Goal: Task Accomplishment & Management: Complete application form

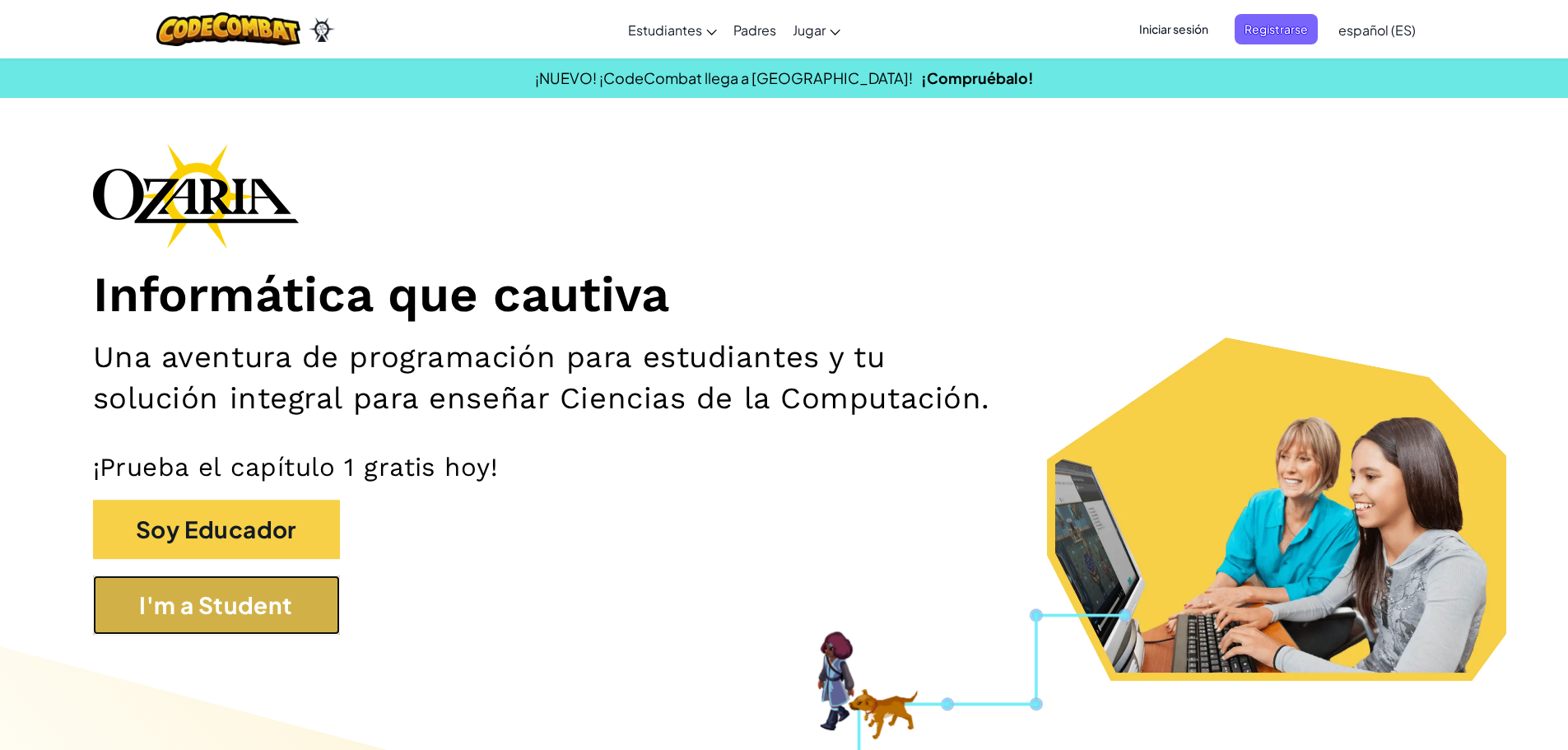
click at [155, 611] on button "I'm a Student" at bounding box center [217, 604] width 247 height 59
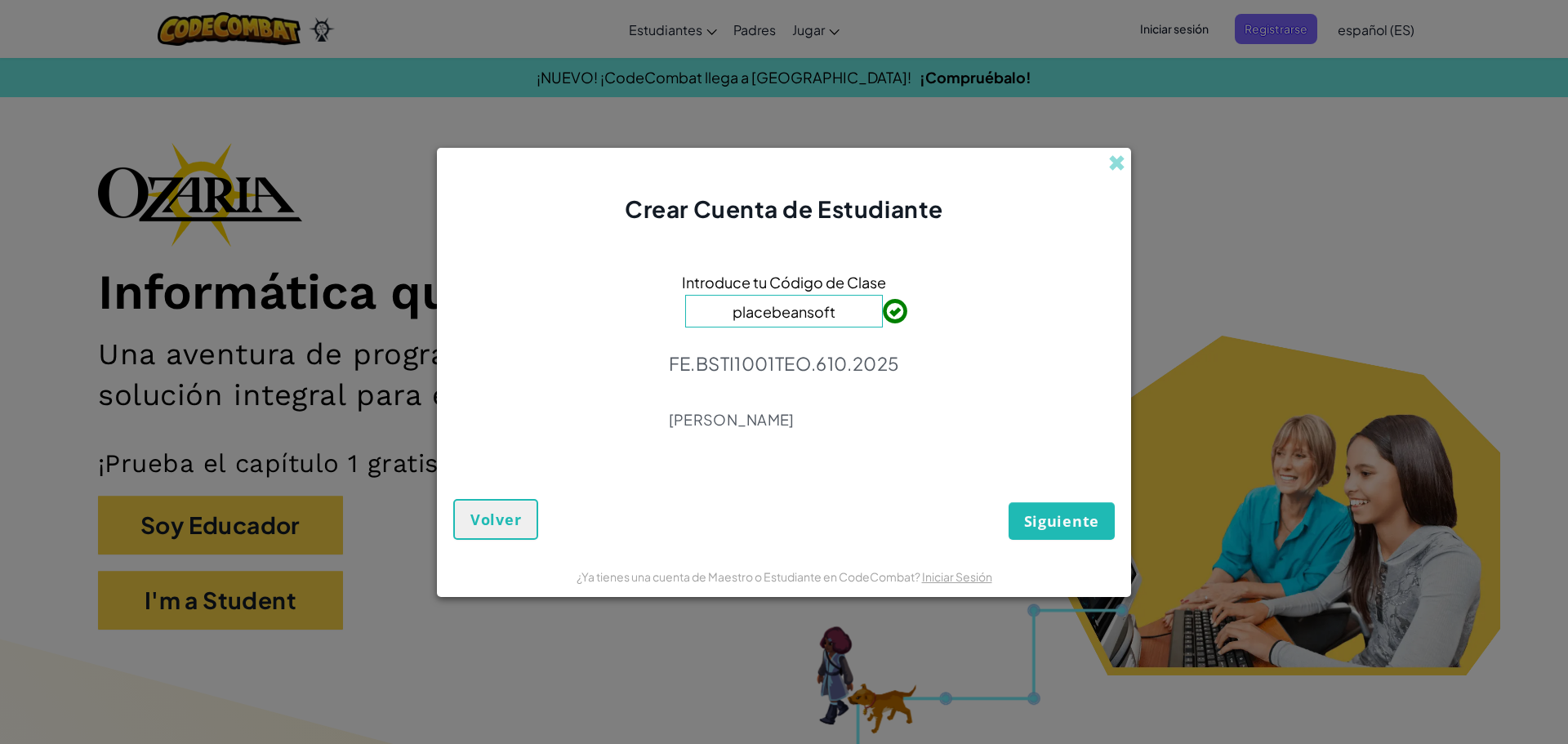
type input "placebeansoft"
click at [1100, 519] on button "Siguiente" at bounding box center [1061, 521] width 106 height 37
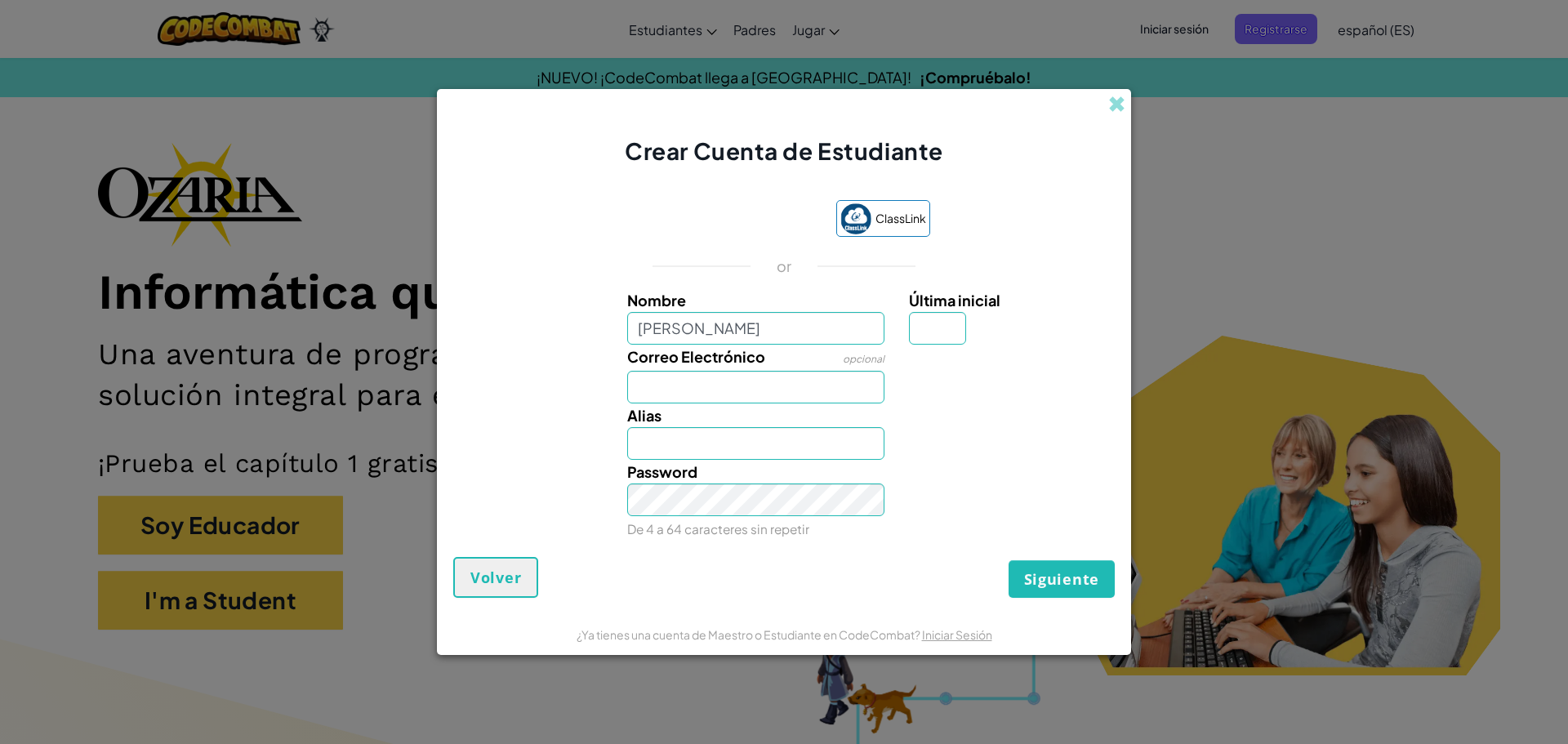
type input "[PERSON_NAME]"
click at [774, 377] on input "Correo Electrónico" at bounding box center [757, 387] width 258 height 32
click at [771, 390] on input "valentregistradaq" at bounding box center [757, 387] width 258 height 32
click at [775, 397] on input "valentregistradaq" at bounding box center [757, 387] width 258 height 32
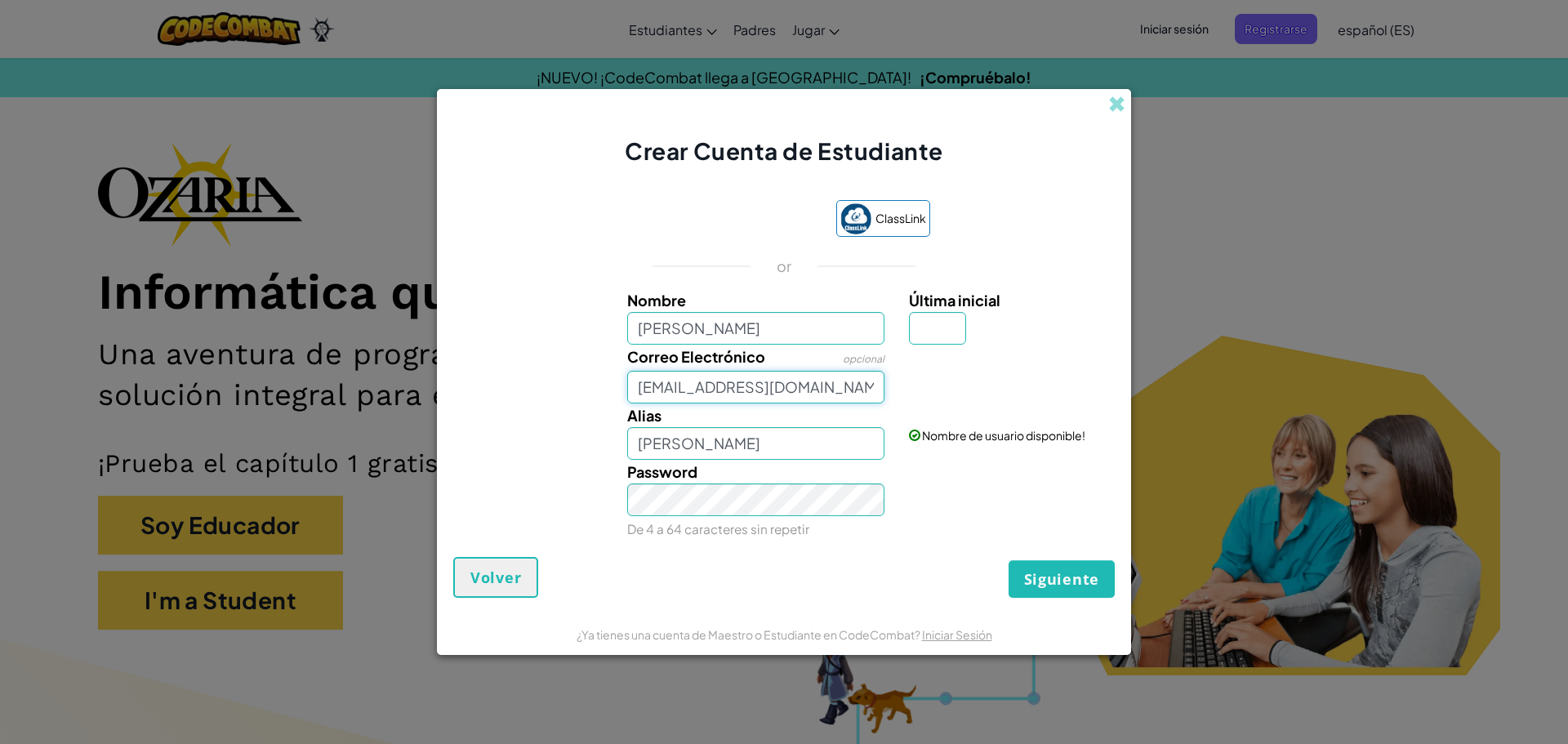
type input "[EMAIL_ADDRESS][DOMAIN_NAME]"
click at [924, 330] on input "Última inicial" at bounding box center [937, 328] width 57 height 32
type input "g"
type input "[PERSON_NAME]"
click at [1054, 573] on span "Siguiente" at bounding box center [1061, 578] width 75 height 20
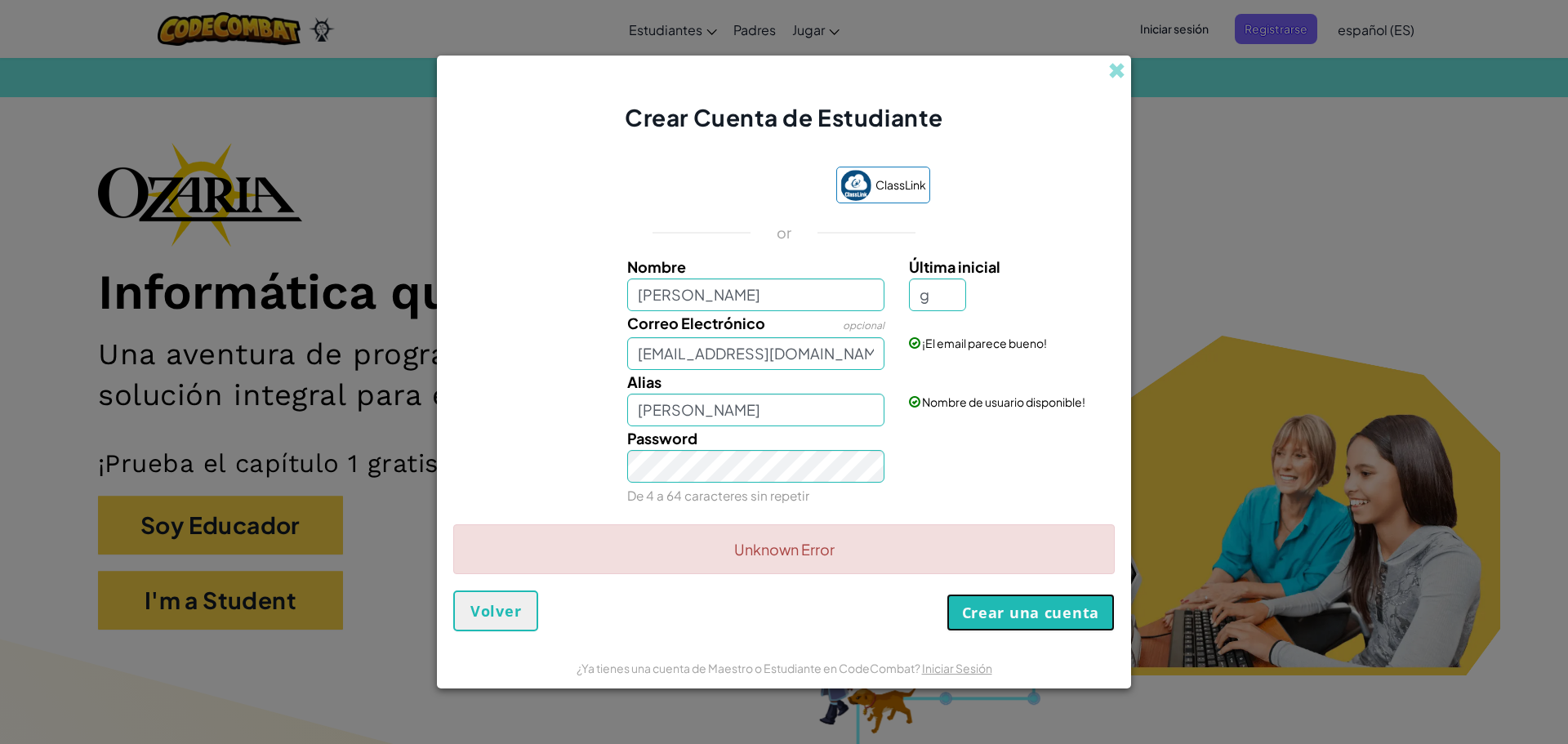
click at [1009, 612] on button "Crear una cuenta" at bounding box center [1031, 612] width 168 height 37
click at [1009, 612] on form "ClassLink or Nombre [PERSON_NAME] Última inicial g Correo Electrónico opcional …" at bounding box center [784, 391] width 694 height 514
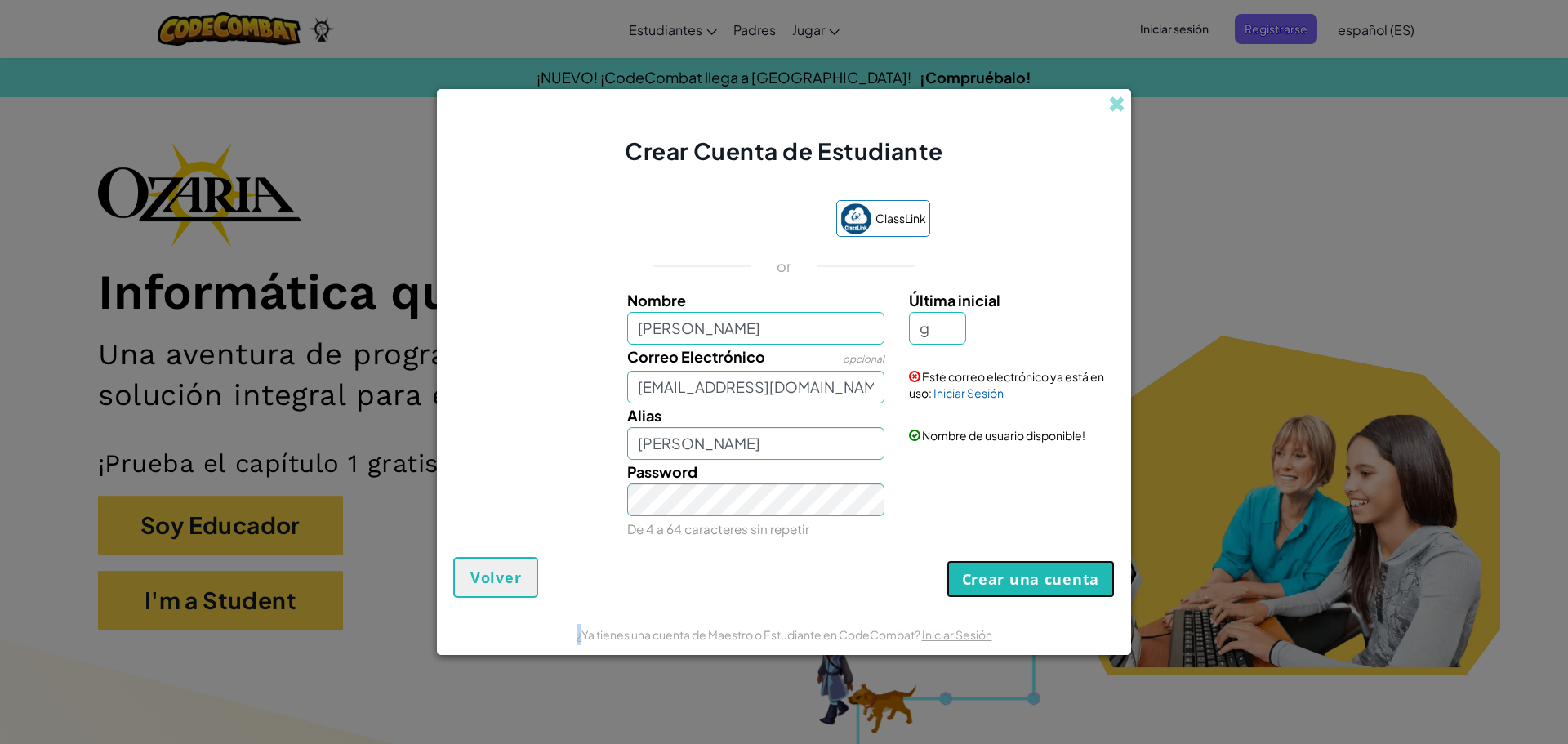
click at [977, 592] on button "Crear una cuenta" at bounding box center [1031, 579] width 168 height 37
click at [838, 386] on input "[EMAIL_ADDRESS][DOMAIN_NAME]" at bounding box center [757, 387] width 258 height 32
type input "v"
type input "a"
click at [946, 321] on input "g" at bounding box center [937, 328] width 57 height 32
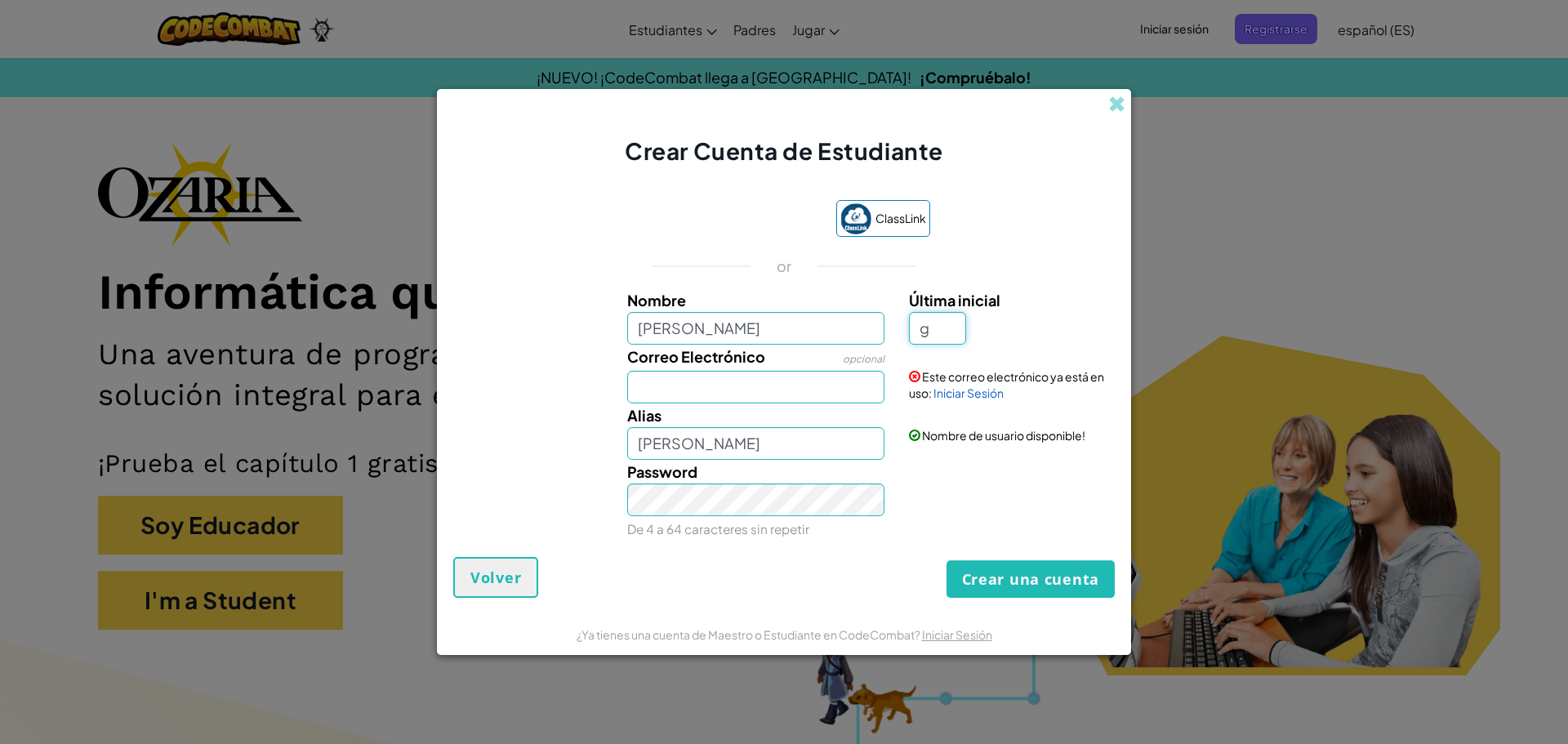
click at [946, 321] on input "g" at bounding box center [937, 328] width 57 height 32
type input "[PERSON_NAME]"
drag, startPoint x: 789, startPoint y: 7, endPoint x: 797, endPoint y: 67, distance: 60.5
click at [793, 11] on div "Crear Cuenta de Estudiante ClassLink or Nombre [PERSON_NAME] Última inicial Cor…" at bounding box center [784, 372] width 1568 height 744
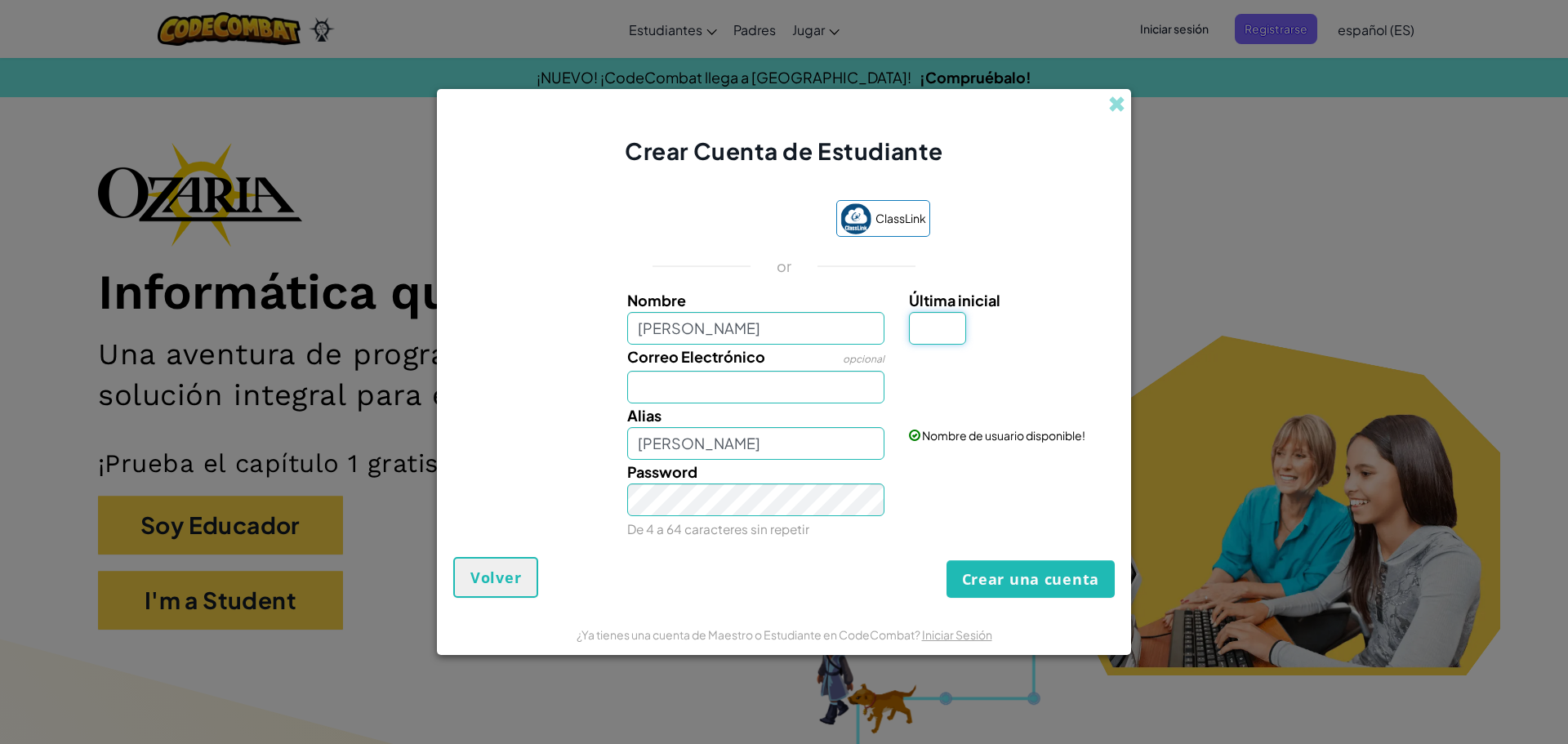
drag, startPoint x: 940, startPoint y: 325, endPoint x: 924, endPoint y: 331, distance: 17.1
drag, startPoint x: 924, startPoint y: 331, endPoint x: 911, endPoint y: 287, distance: 45.9
drag, startPoint x: 911, startPoint y: 287, endPoint x: 991, endPoint y: 196, distance: 121.2
drag, startPoint x: 991, startPoint y: 196, endPoint x: 922, endPoint y: 314, distance: 136.7
drag, startPoint x: 922, startPoint y: 314, endPoint x: 1042, endPoint y: 155, distance: 199.2
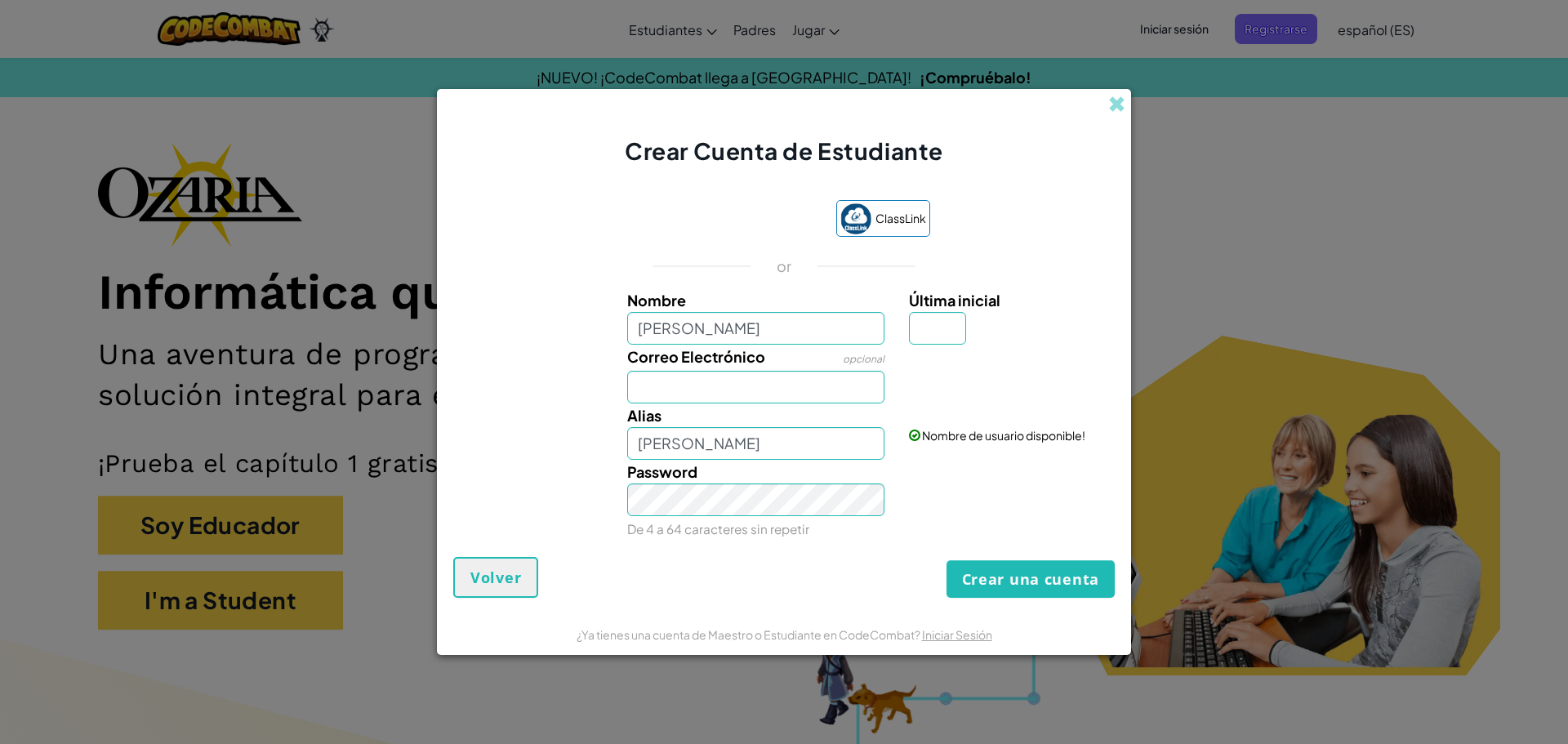
drag, startPoint x: 1042, startPoint y: 155, endPoint x: 1477, endPoint y: 103, distance: 438.1
click at [1477, 103] on div "Crear Cuenta de Estudiante ClassLink or Nombre [PERSON_NAME] Última inicial Cor…" at bounding box center [784, 372] width 1568 height 744
drag, startPoint x: 993, startPoint y: 337, endPoint x: 925, endPoint y: 283, distance: 86.8
click at [897, 260] on div "ClassLink or Nombre [PERSON_NAME] Última inicial Correo Electrónico opcional [P…" at bounding box center [784, 370] width 662 height 373
click at [951, 365] on div at bounding box center [1010, 356] width 226 height 24
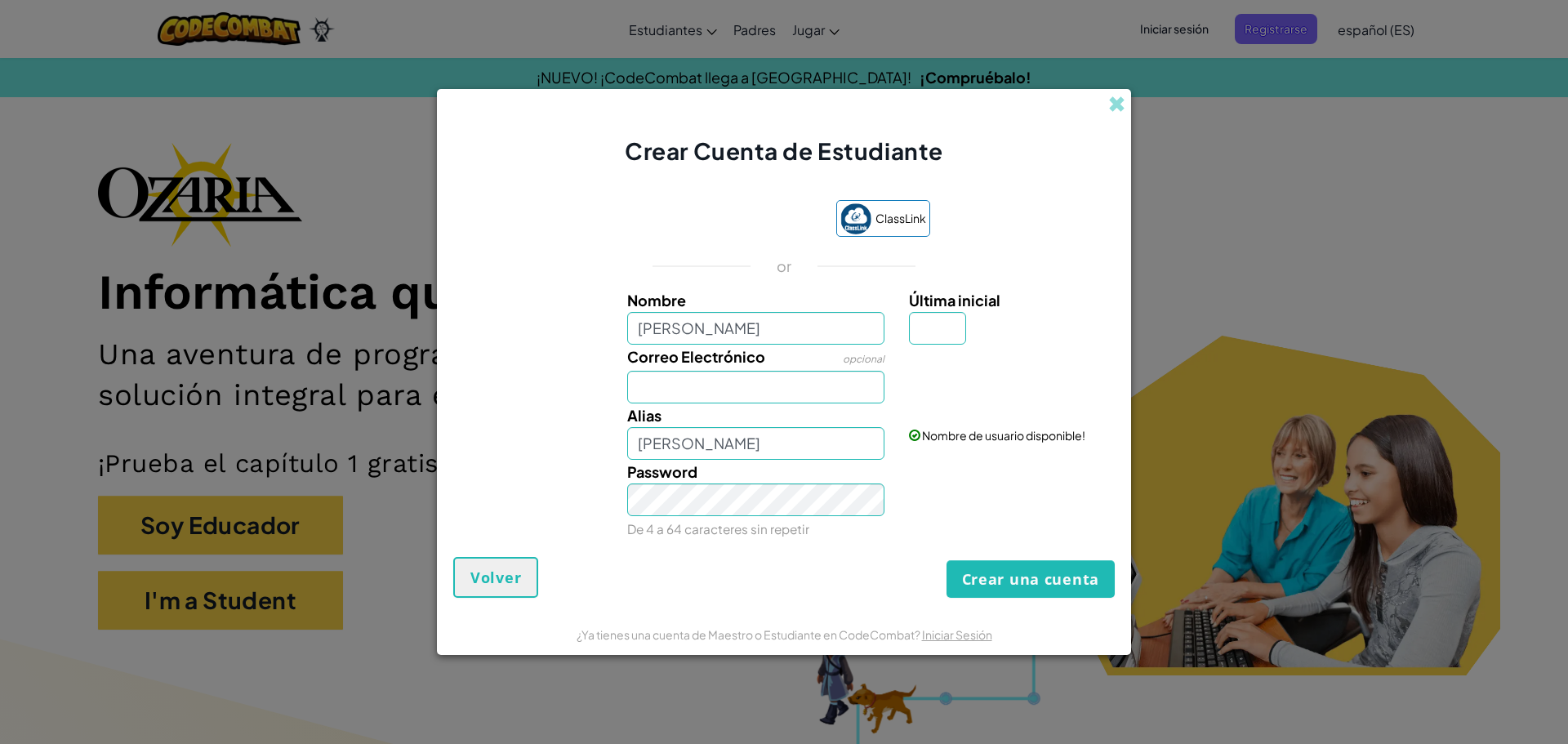
click at [953, 344] on div at bounding box center [1010, 356] width 226 height 24
click at [962, 322] on input "Última inicial" at bounding box center [937, 328] width 57 height 32
click at [957, 318] on input "Última inicial" at bounding box center [937, 328] width 57 height 32
drag, startPoint x: 957, startPoint y: 318, endPoint x: 957, endPoint y: 329, distance: 11.0
click at [957, 329] on input "Última inicial" at bounding box center [937, 328] width 57 height 32
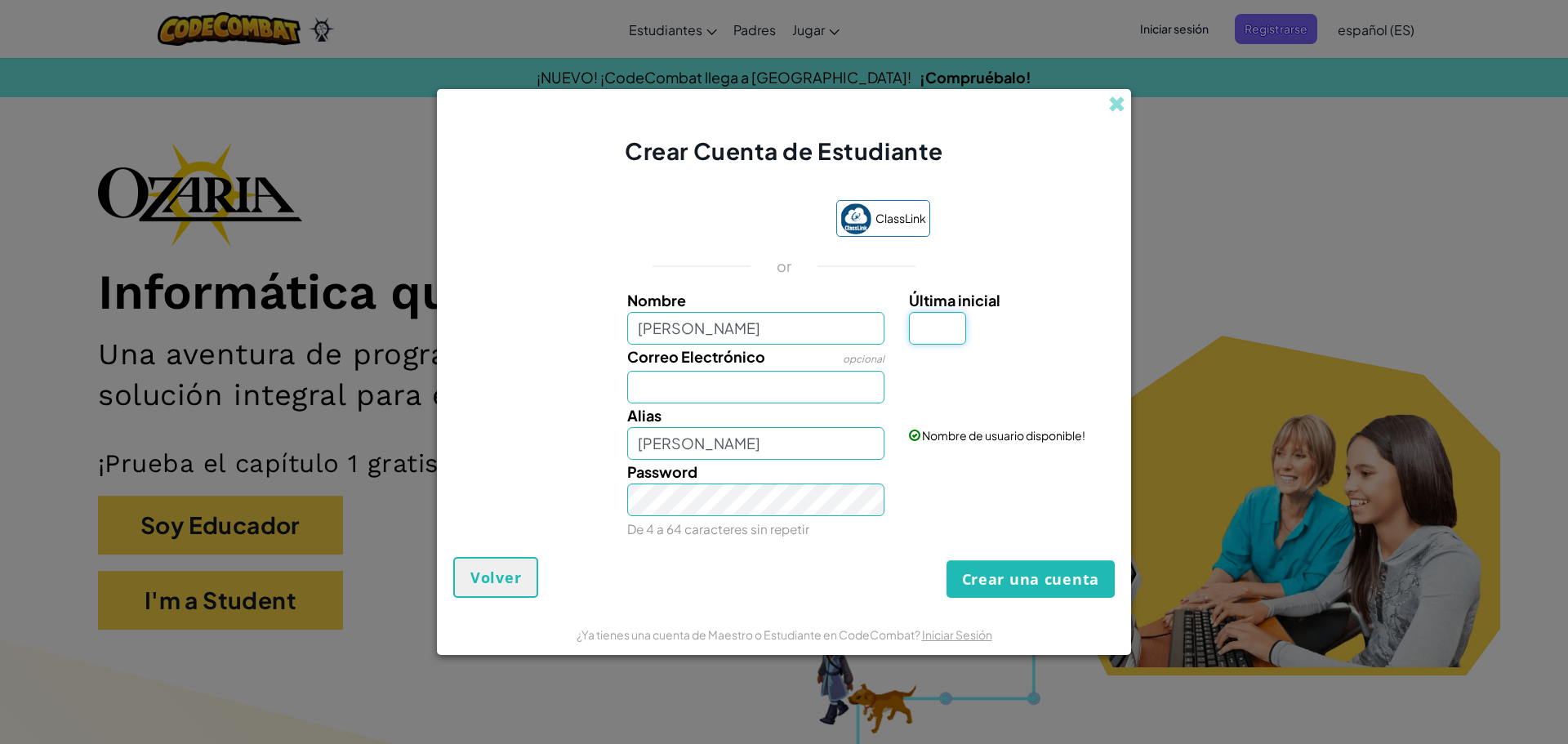
click at [960, 330] on input "Última inicial" at bounding box center [937, 328] width 57 height 32
click at [962, 330] on input "Última inicial" at bounding box center [937, 328] width 57 height 32
click at [1064, 196] on div "ClassLink or Nombre [PERSON_NAME] Última inicial Correo Electrónico opcional [P…" at bounding box center [784, 370] width 662 height 373
click at [929, 333] on input "Última inicial" at bounding box center [937, 328] width 57 height 32
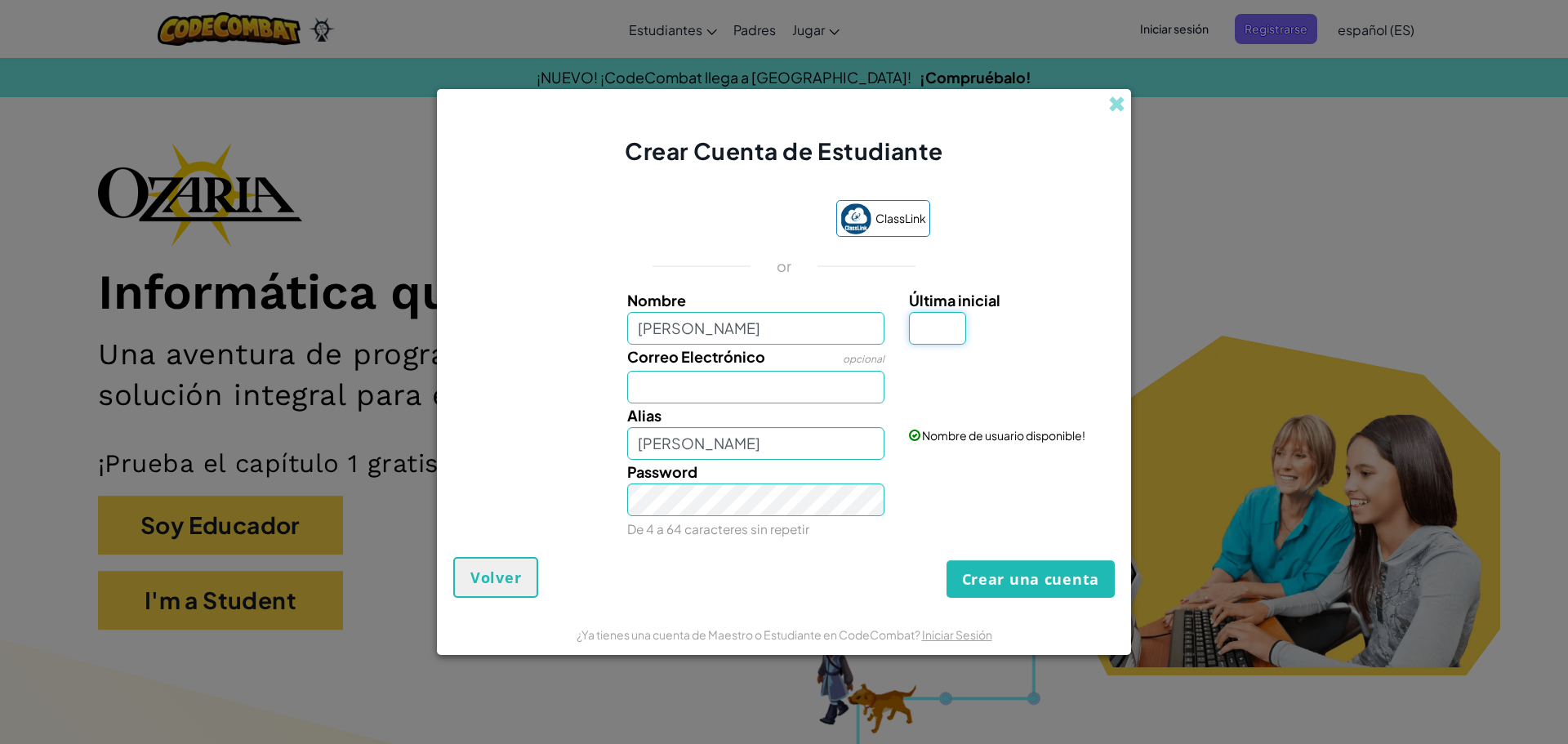
click at [929, 334] on input "Última inicial" at bounding box center [937, 328] width 57 height 32
click at [655, 395] on input "Correo Electrónico" at bounding box center [757, 387] width 258 height 32
type input "AL07181270"
click at [944, 326] on input "Última inicial" at bounding box center [937, 328] width 57 height 32
type input "G"
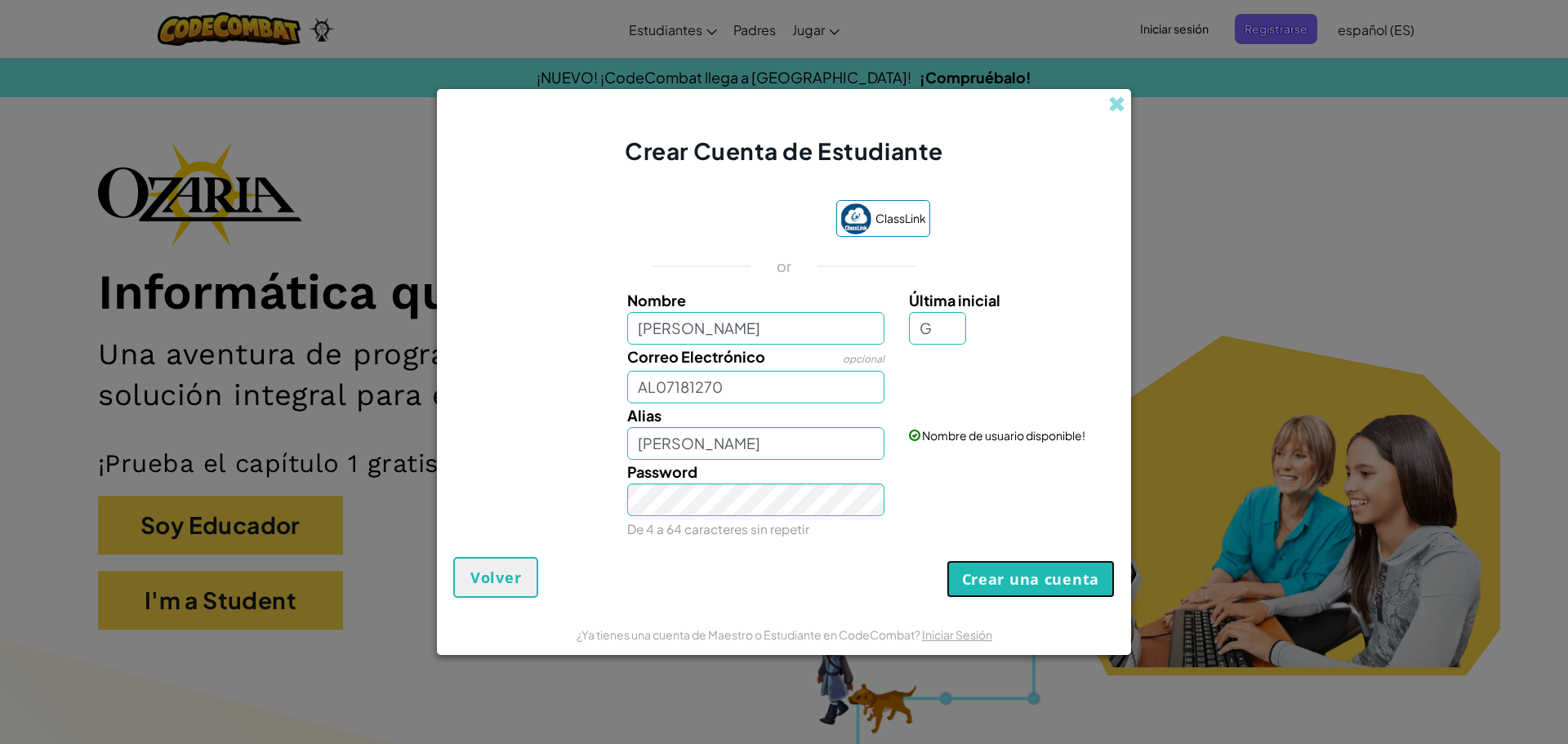
type input "[PERSON_NAME]"
click at [1045, 569] on button "Crear una cuenta" at bounding box center [1031, 579] width 168 height 37
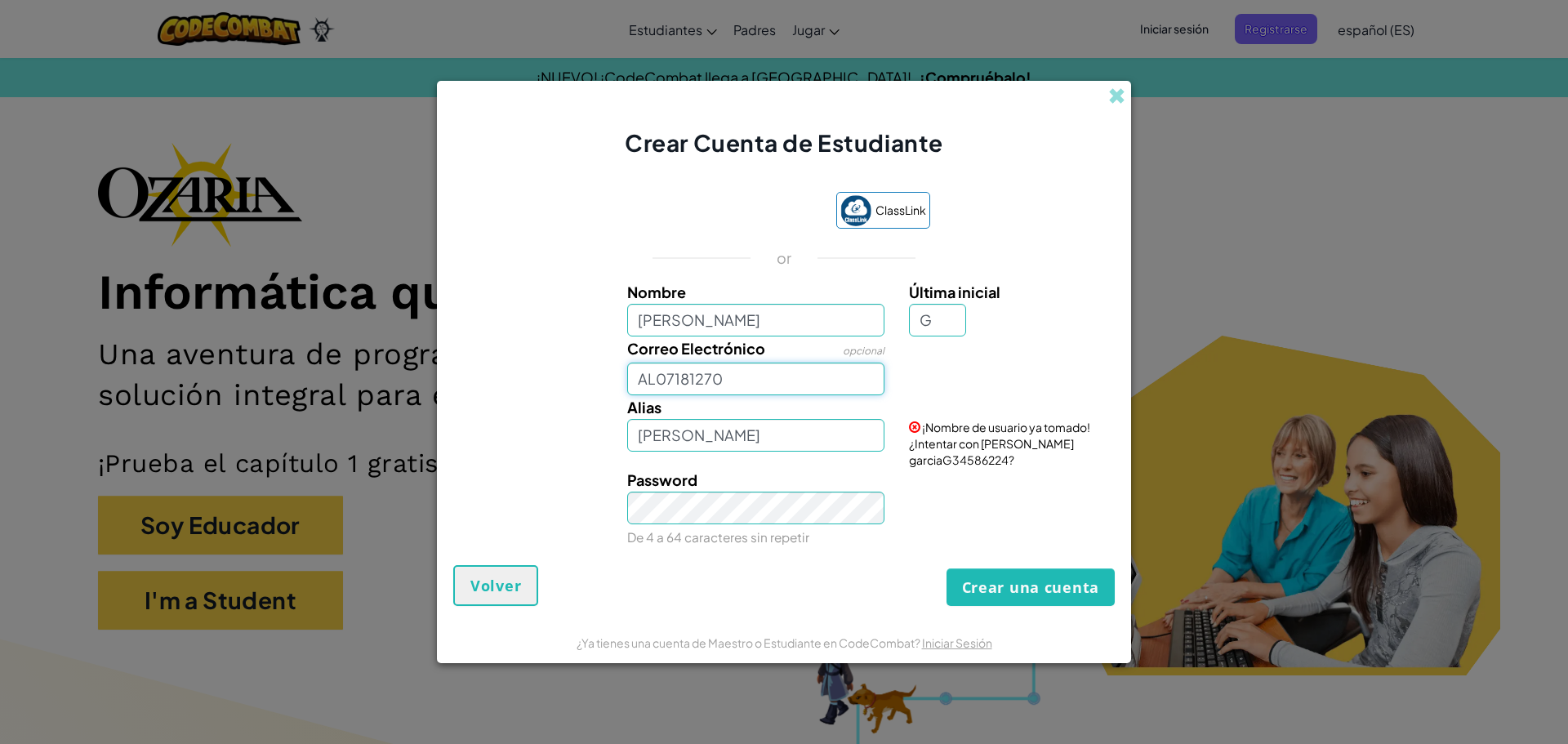
click at [740, 372] on input "AL07181270" at bounding box center [757, 378] width 258 height 32
type input "[EMAIL_ADDRESS][DOMAIN_NAME]"
click at [1076, 586] on button "Crear una cuenta" at bounding box center [1031, 587] width 168 height 37
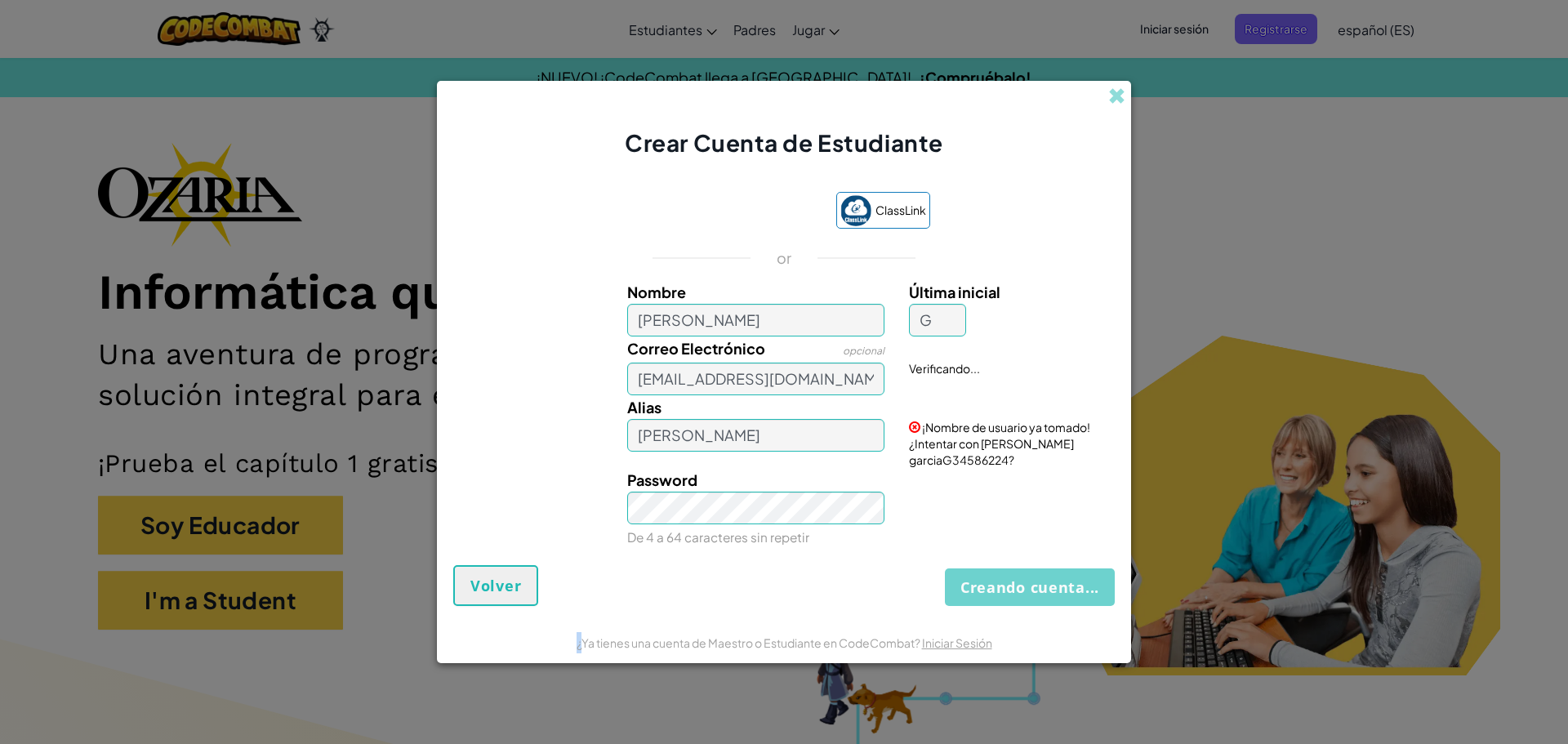
click at [1076, 586] on div "Creando cuenta... Volver" at bounding box center [784, 586] width 662 height 41
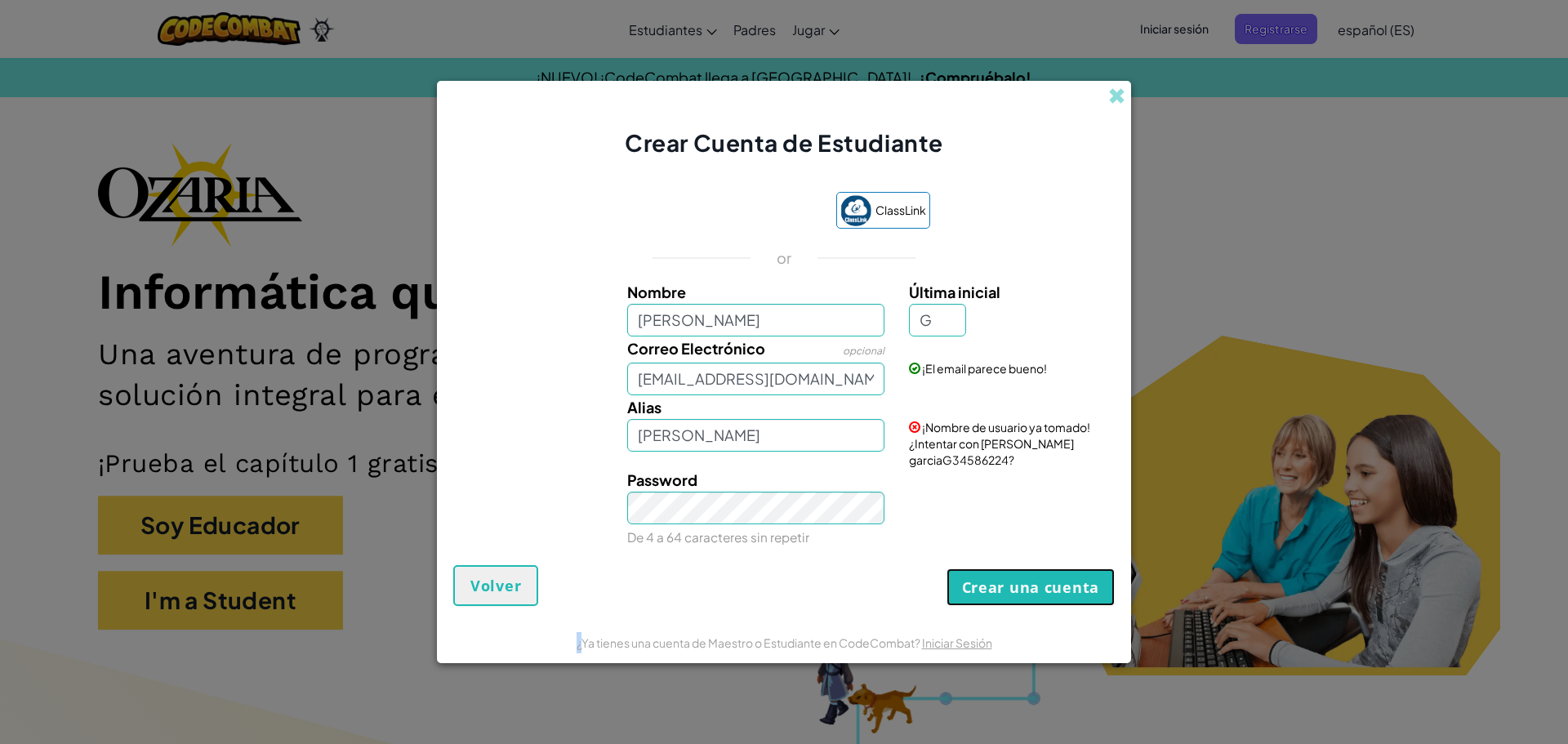
click at [1076, 586] on button "Crear una cuenta" at bounding box center [1031, 587] width 168 height 37
click at [1076, 586] on div "Crear una cuenta Volver" at bounding box center [784, 586] width 662 height 41
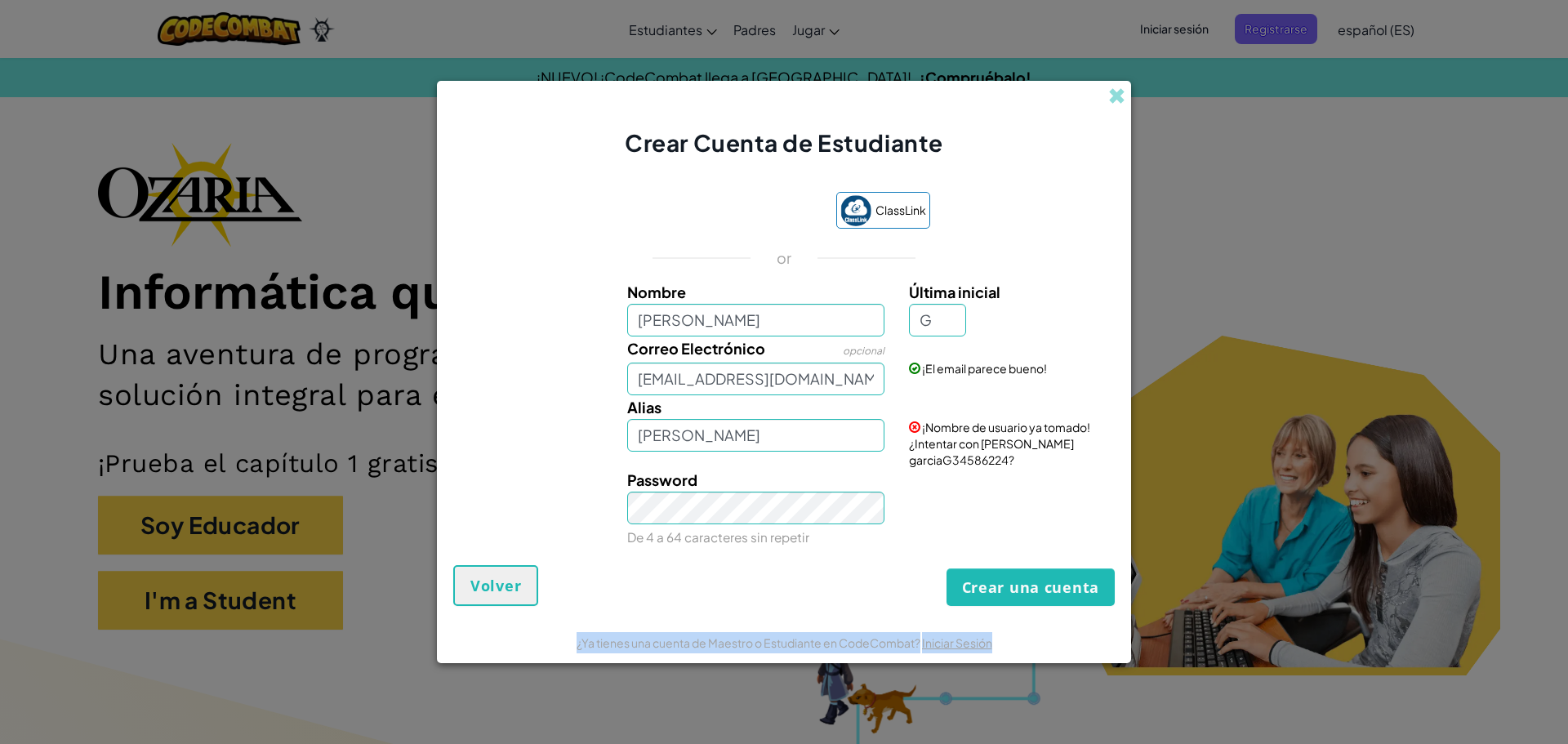
click at [1076, 586] on div "Crear una cuenta Volver" at bounding box center [784, 586] width 662 height 41
click at [1066, 576] on button "Crear una cuenta" at bounding box center [1031, 587] width 168 height 37
click at [1053, 576] on button "Crear una cuenta" at bounding box center [1031, 587] width 168 height 37
click at [855, 434] on input "[PERSON_NAME]" at bounding box center [757, 435] width 258 height 32
click at [690, 434] on input "[PERSON_NAME]" at bounding box center [757, 435] width 258 height 32
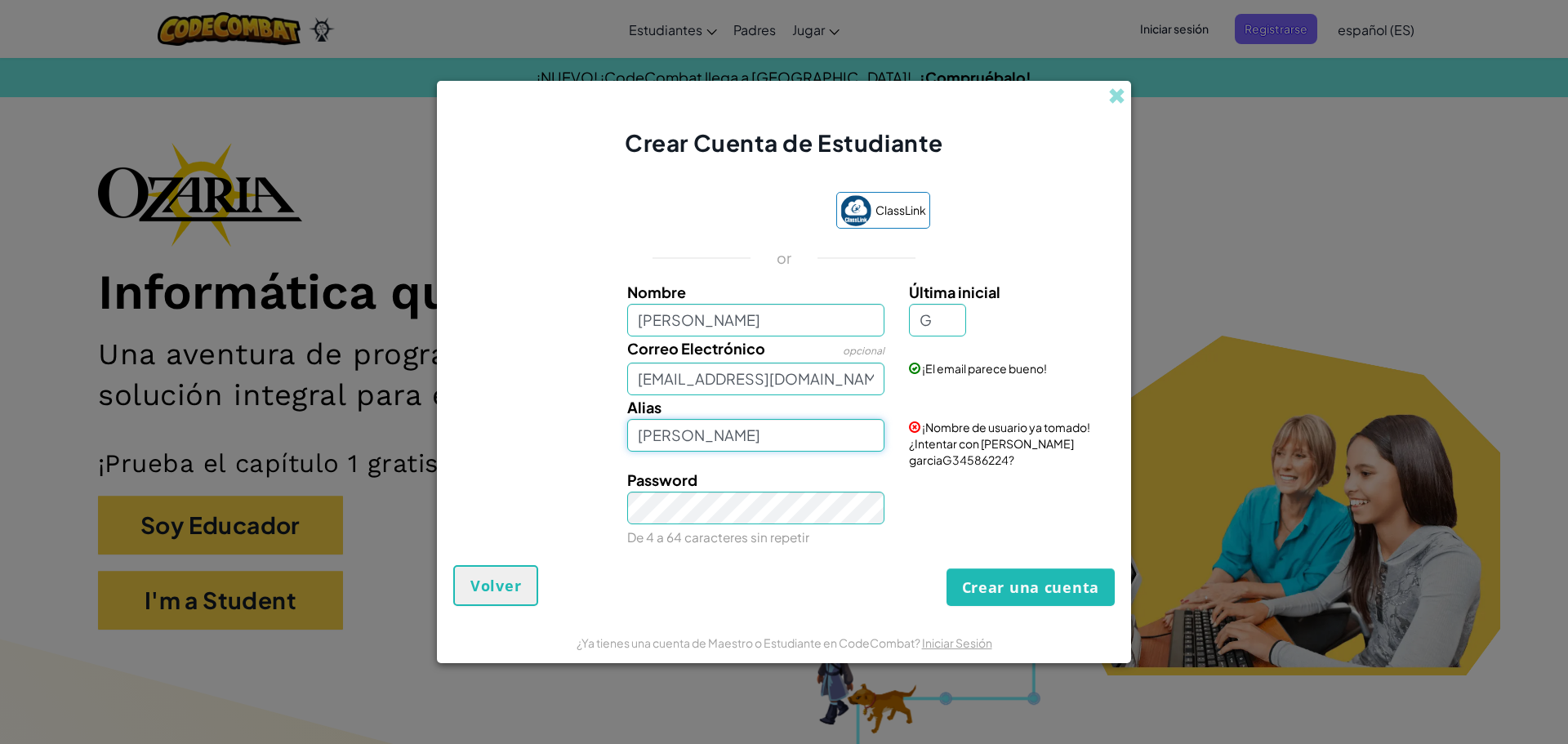
click at [775, 440] on input "[PERSON_NAME]" at bounding box center [757, 435] width 258 height 32
type input "[PERSON_NAME]"
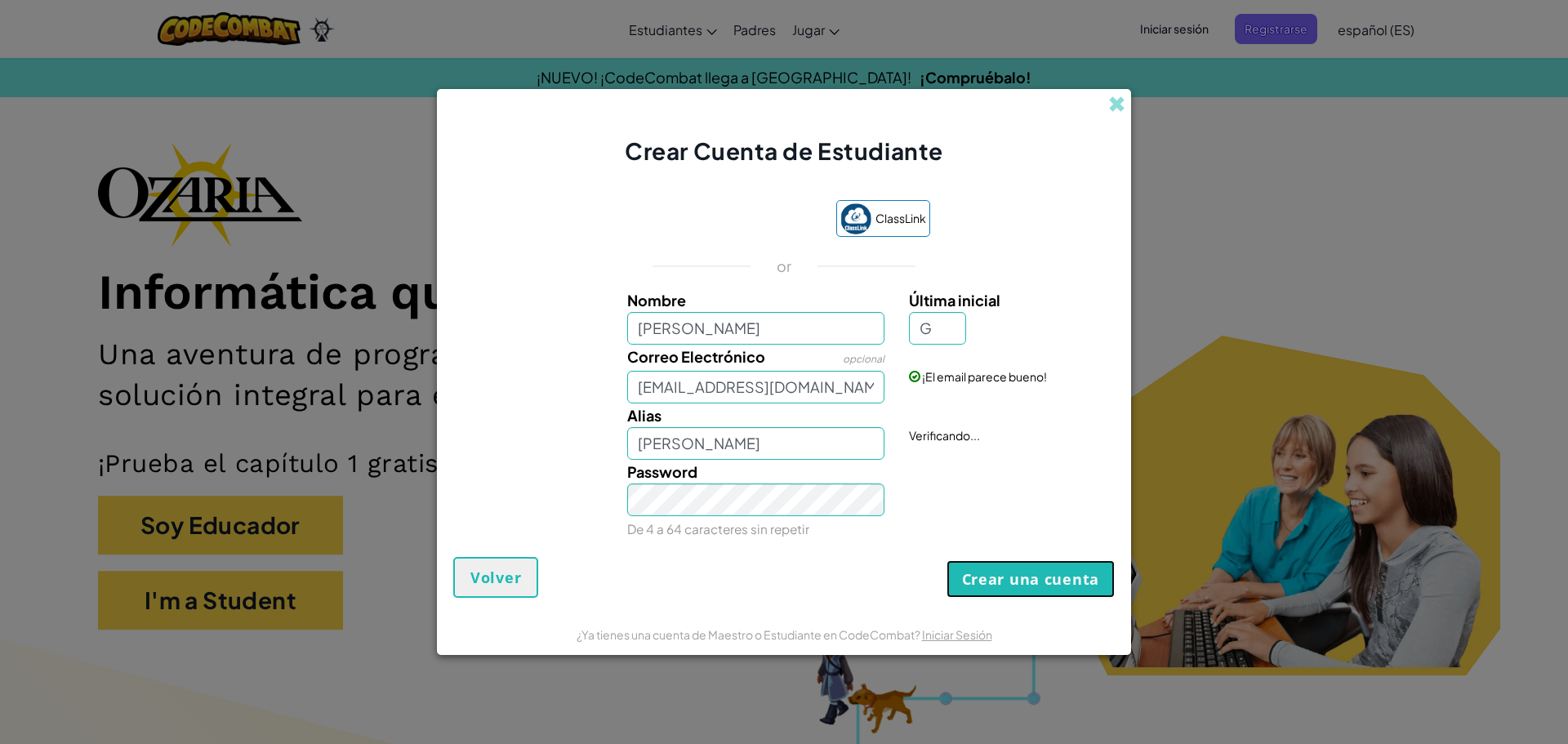
click at [1037, 586] on button "Crear una cuenta" at bounding box center [1031, 579] width 168 height 37
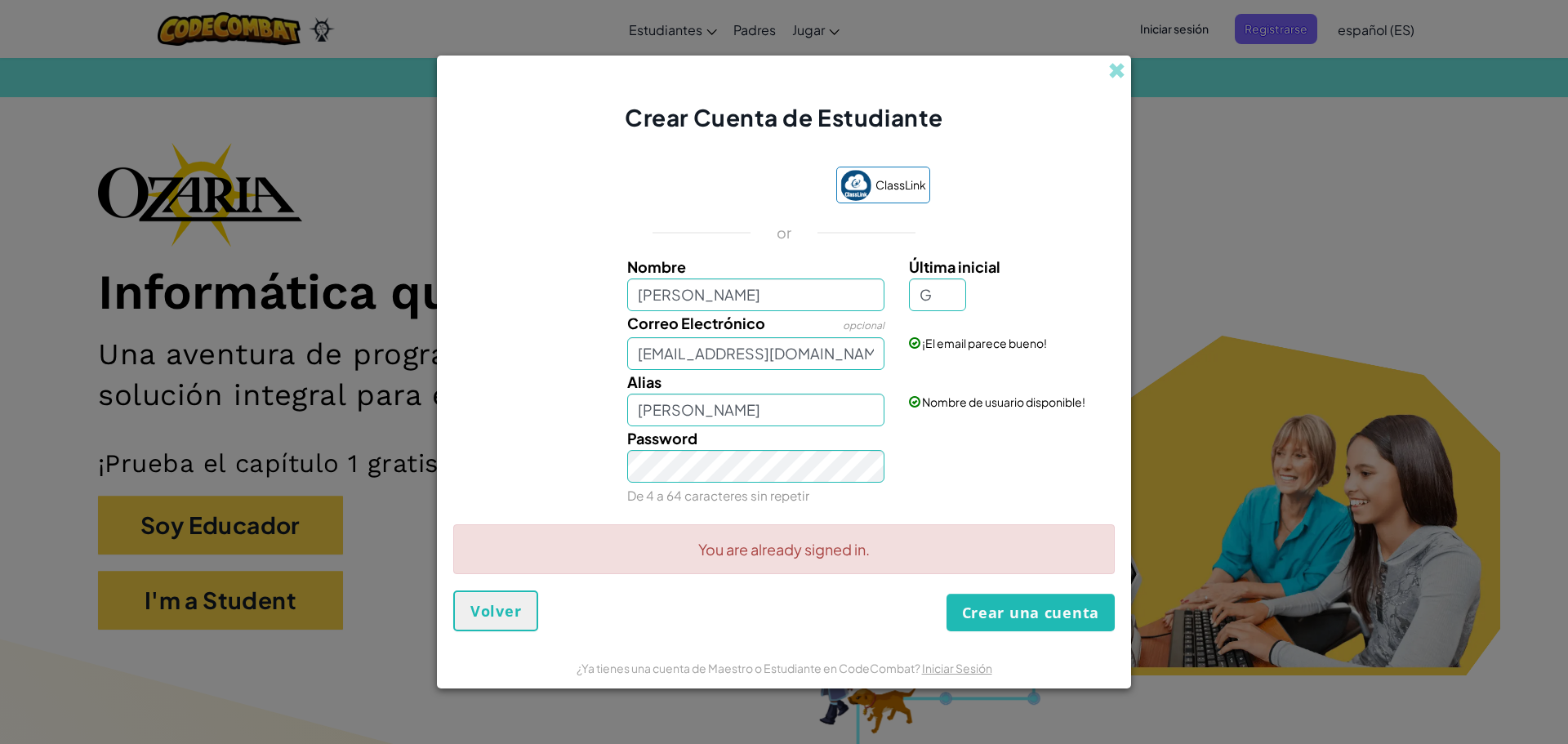
click at [1037, 586] on div "You are already signed in." at bounding box center [784, 557] width 662 height 67
click at [1024, 605] on button "Crear una cuenta" at bounding box center [1031, 612] width 168 height 37
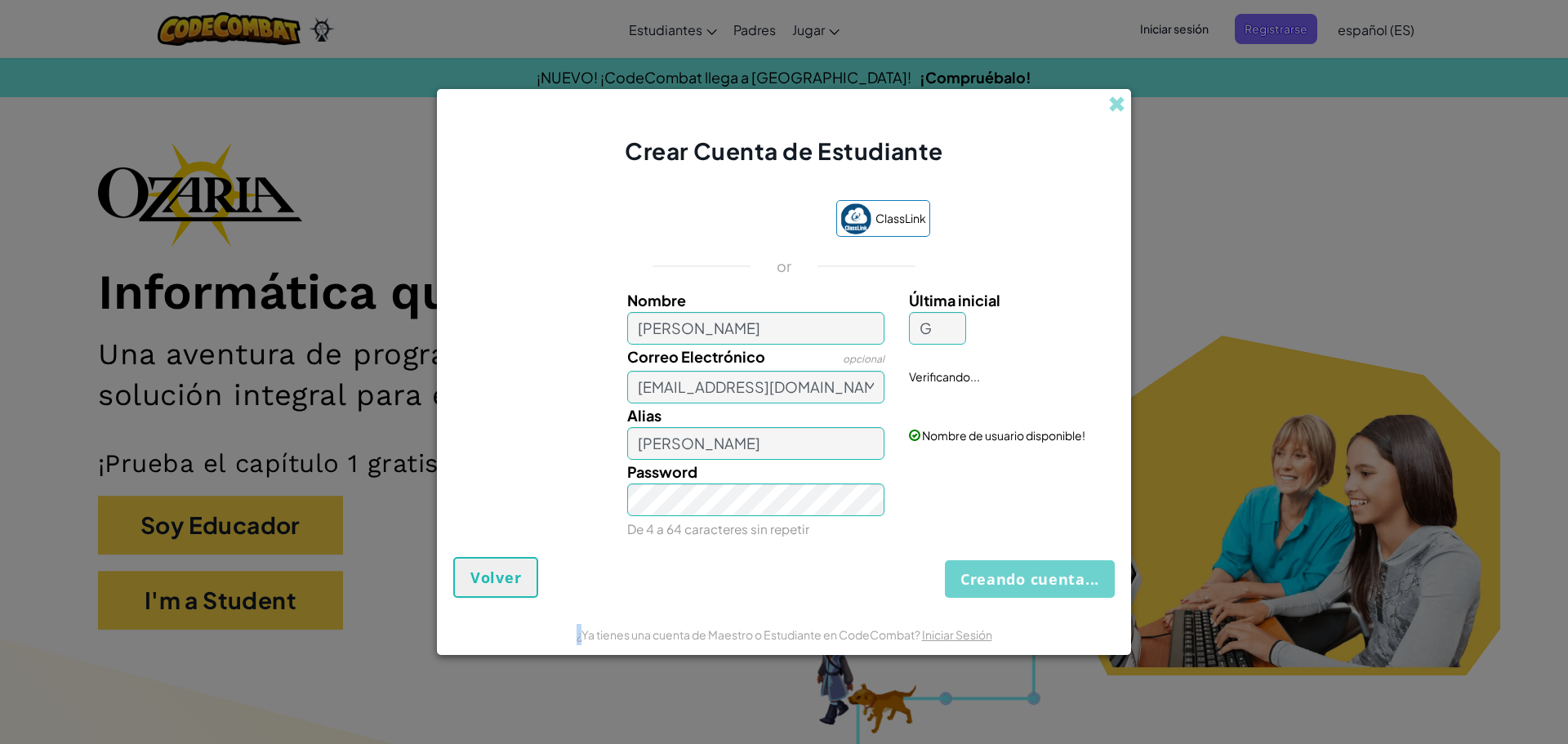
click at [1024, 605] on form "ClassLink or Nombre [PERSON_NAME] Última inicial G Correo Electrónico opcional …" at bounding box center [784, 390] width 694 height 446
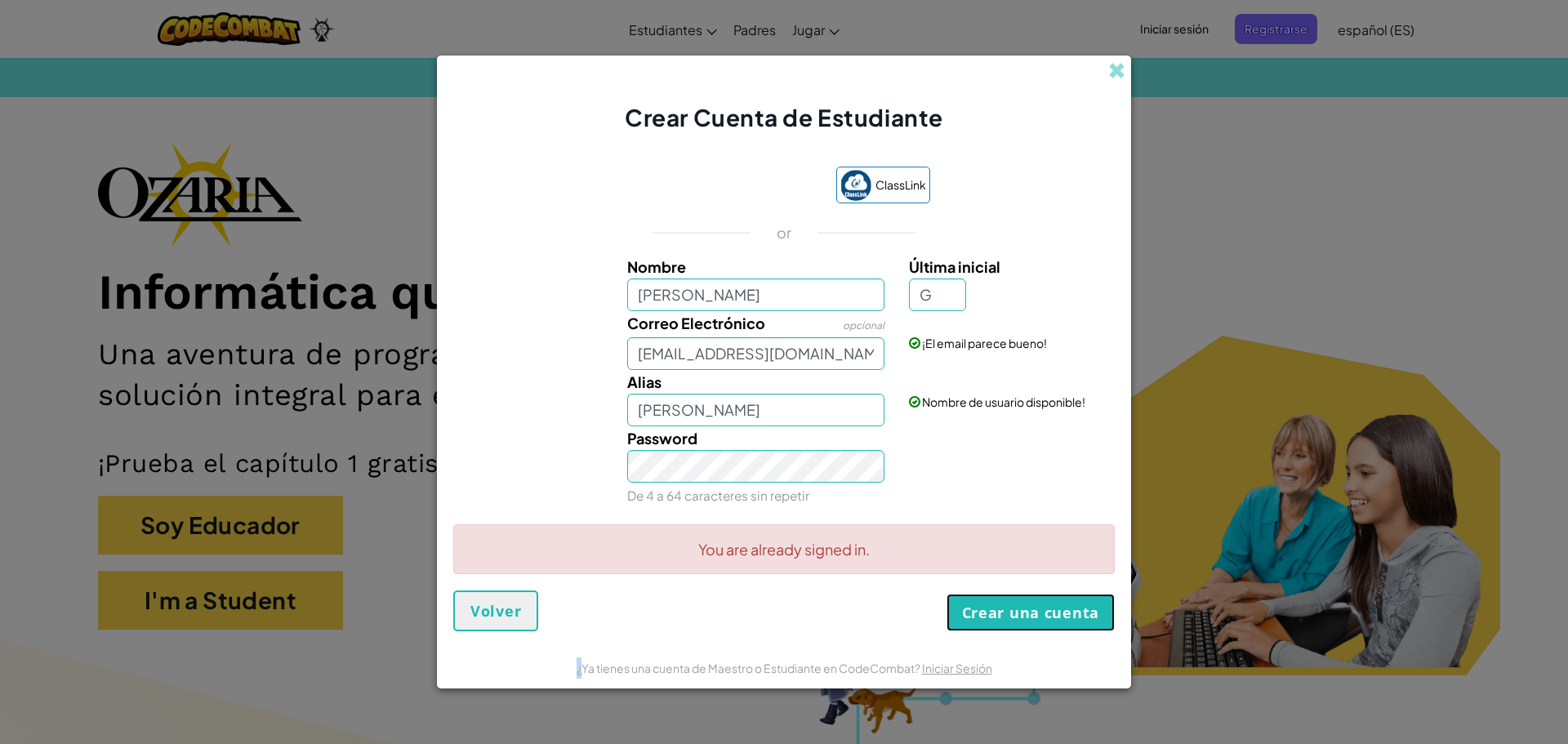
click at [1024, 605] on button "Crear una cuenta" at bounding box center [1031, 612] width 168 height 37
click at [1024, 605] on form "ClassLink or Nombre [PERSON_NAME] Última inicial G Correo Electrónico opcional …" at bounding box center [784, 391] width 694 height 514
click at [1024, 605] on button "Crear una cuenta" at bounding box center [1031, 612] width 168 height 37
click at [1041, 576] on div "You are already signed in." at bounding box center [784, 557] width 662 height 67
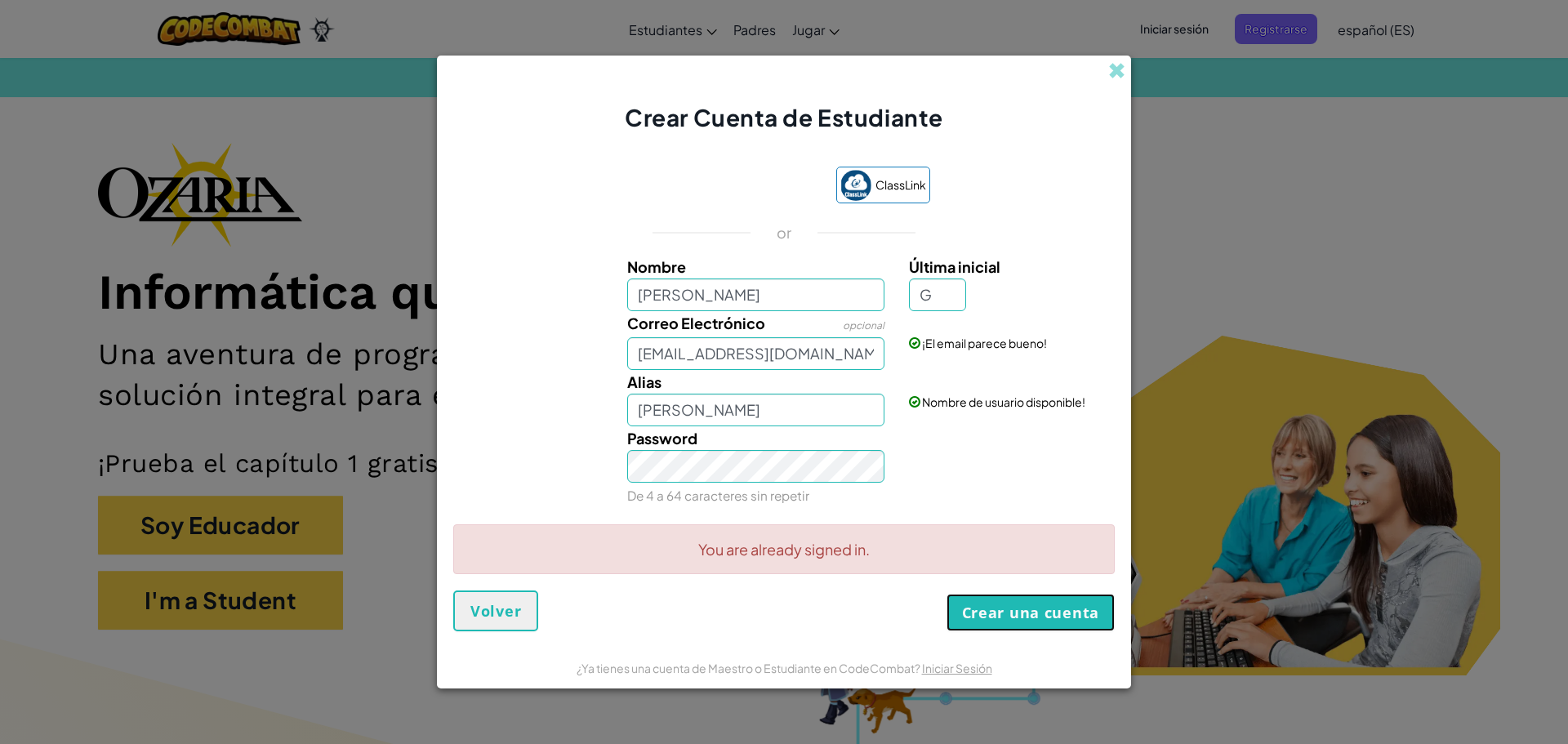
click at [1002, 613] on button "Crear una cuenta" at bounding box center [1031, 612] width 168 height 37
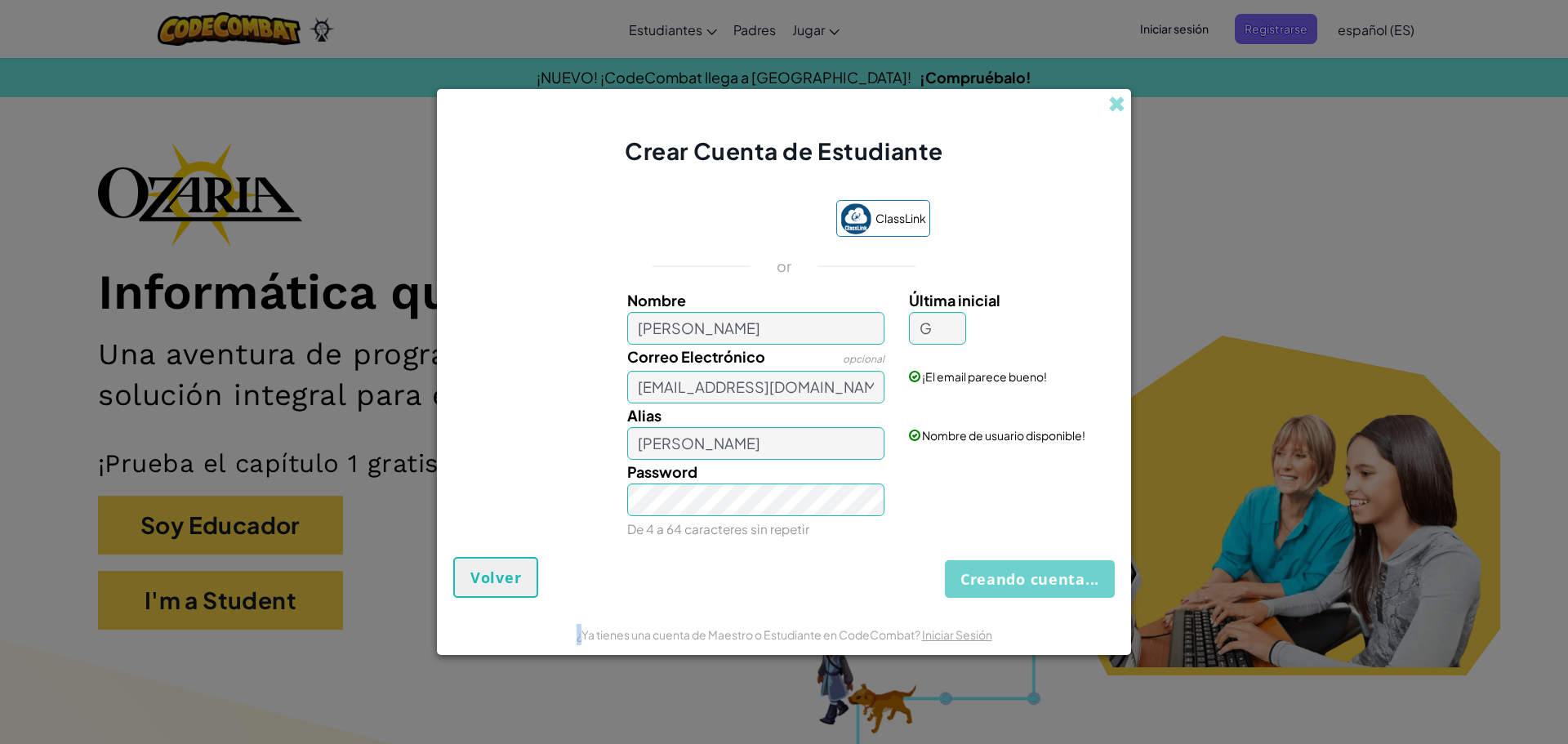
click at [1002, 613] on form "ClassLink or Nombre [PERSON_NAME] Última inicial G Correo Electrónico opcional …" at bounding box center [784, 390] width 694 height 446
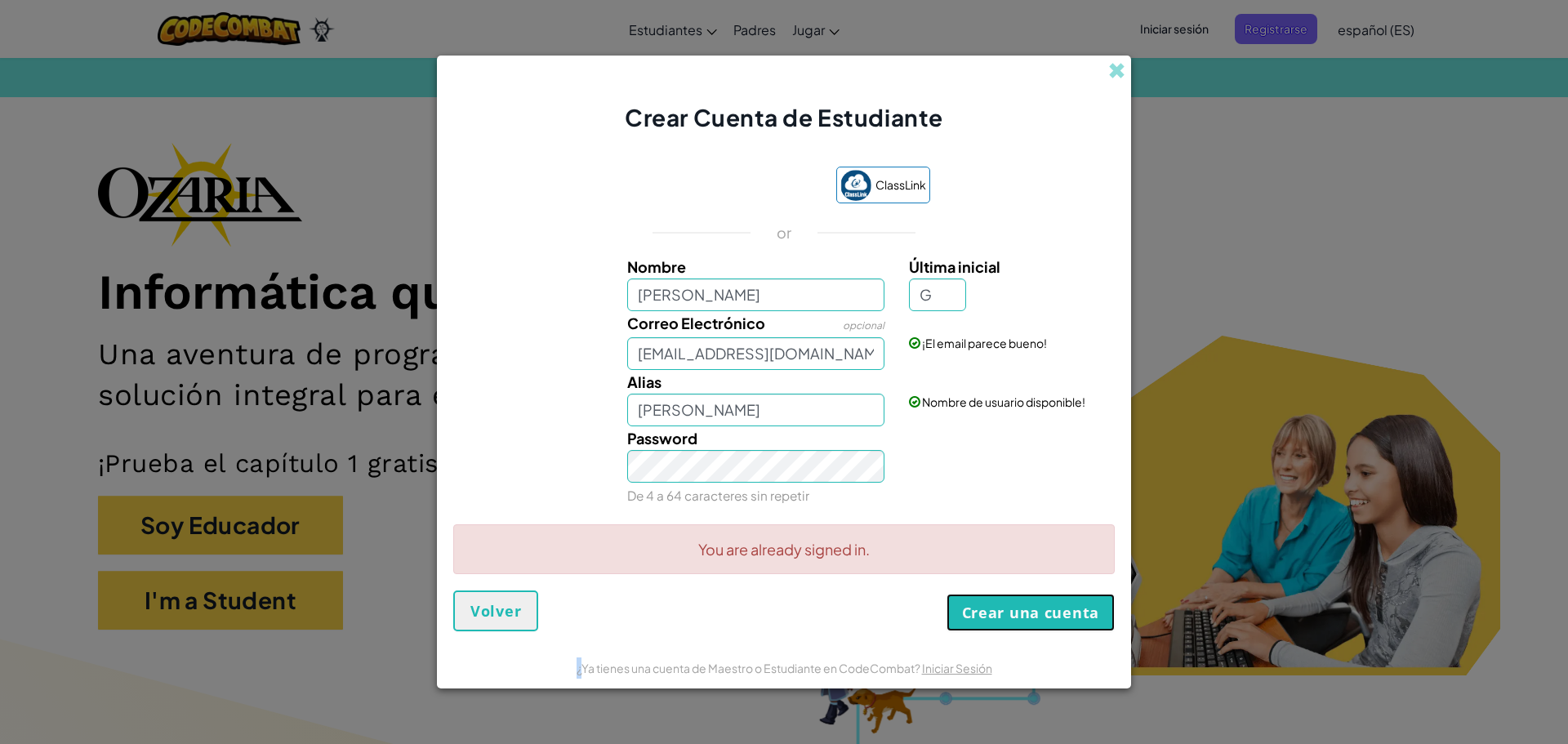
click at [1014, 605] on button "Crear una cuenta" at bounding box center [1031, 612] width 168 height 37
click at [1006, 606] on button "Crear una cuenta" at bounding box center [1031, 612] width 168 height 37
click at [999, 605] on button "Crear una cuenta" at bounding box center [1031, 612] width 168 height 37
click at [1118, 65] on span at bounding box center [1116, 71] width 17 height 17
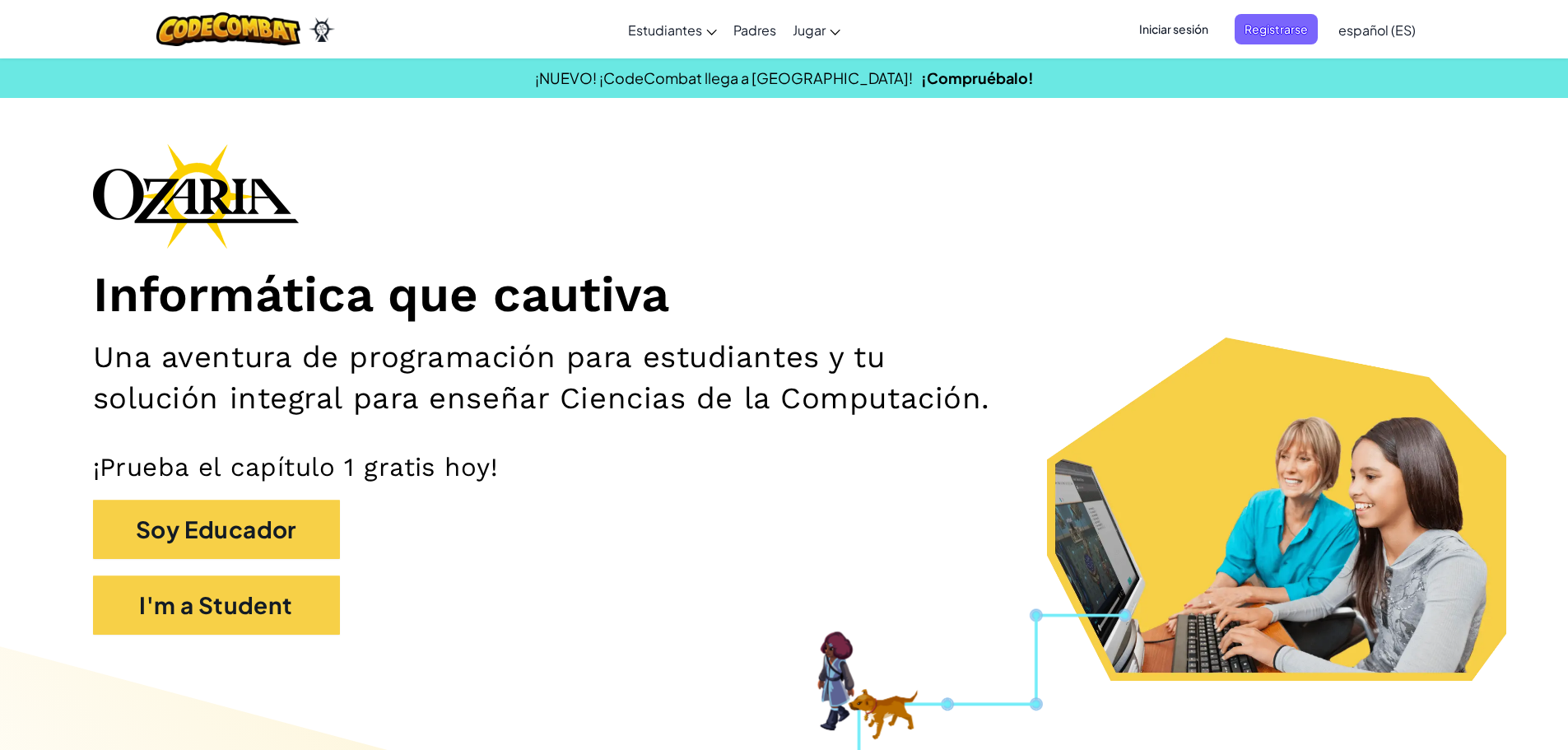
click at [1141, 21] on span "Iniciar sesión" at bounding box center [1174, 29] width 89 height 31
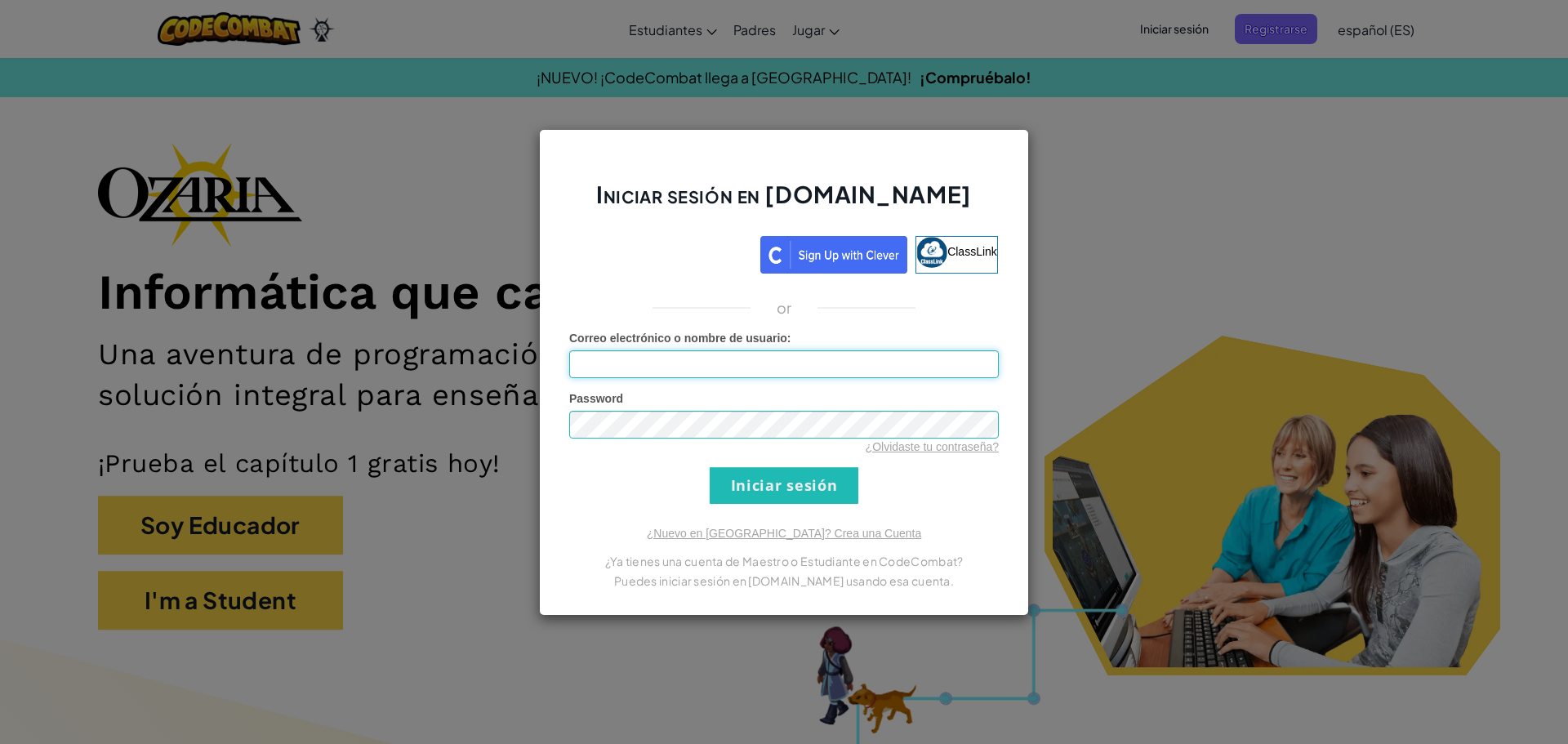
click at [755, 355] on input "Correo electrónico o nombre de usuario :" at bounding box center [783, 364] width 429 height 28
click at [758, 492] on input "Iniciar sesión" at bounding box center [784, 485] width 149 height 37
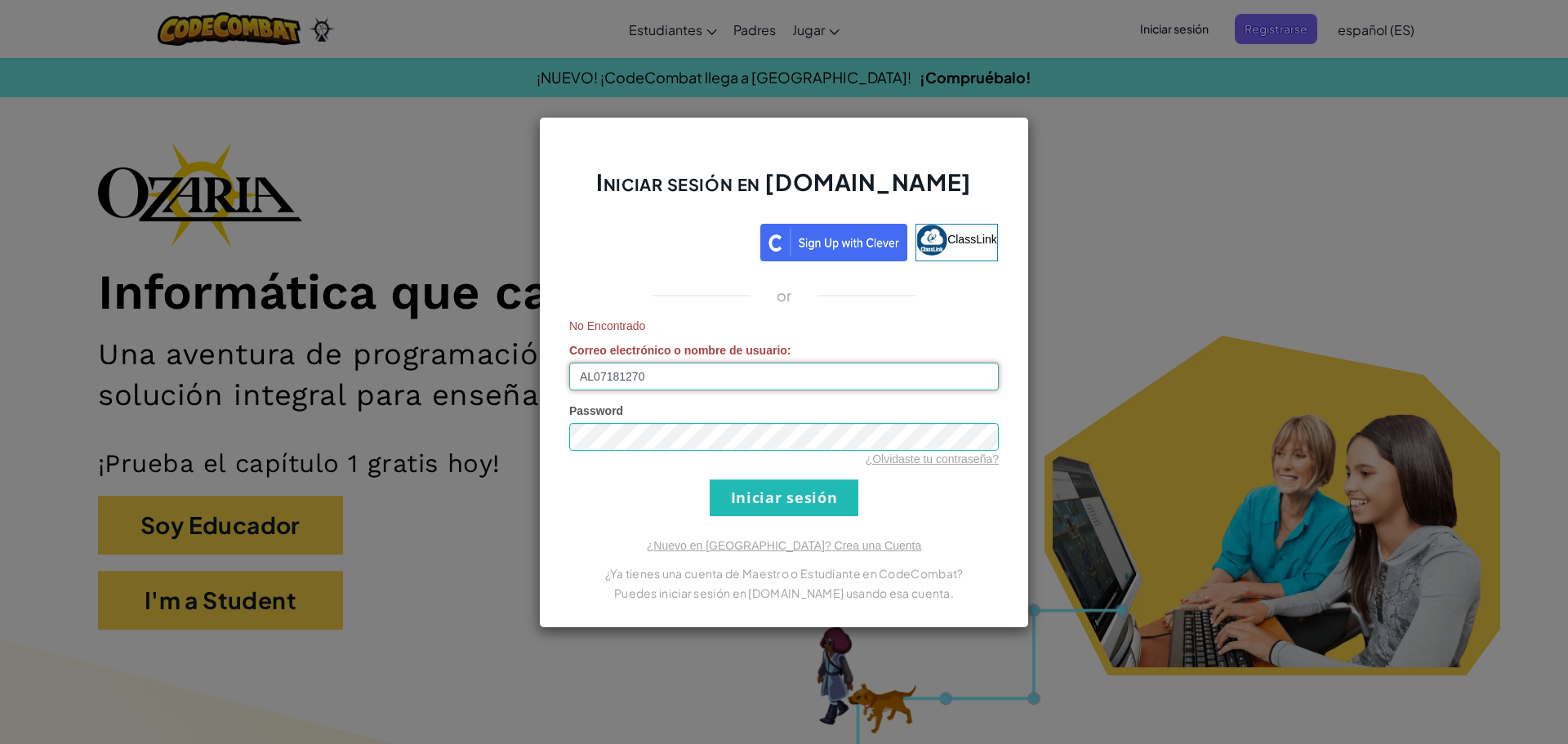
click at [716, 372] on input "AL07181270" at bounding box center [783, 376] width 429 height 28
click at [742, 495] on input "Iniciar sesión" at bounding box center [784, 497] width 149 height 37
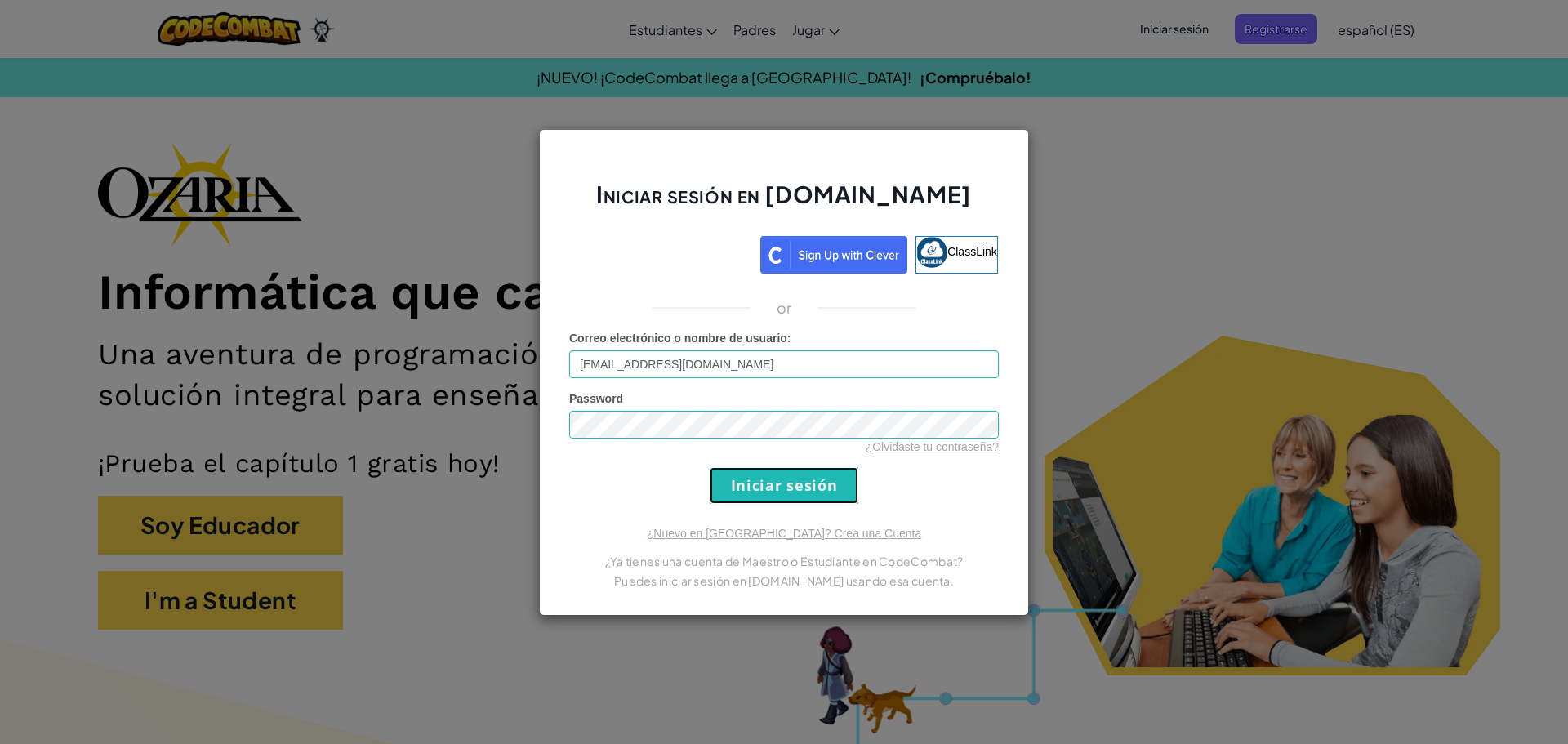
click at [741, 494] on input "Iniciar sesión" at bounding box center [784, 485] width 149 height 37
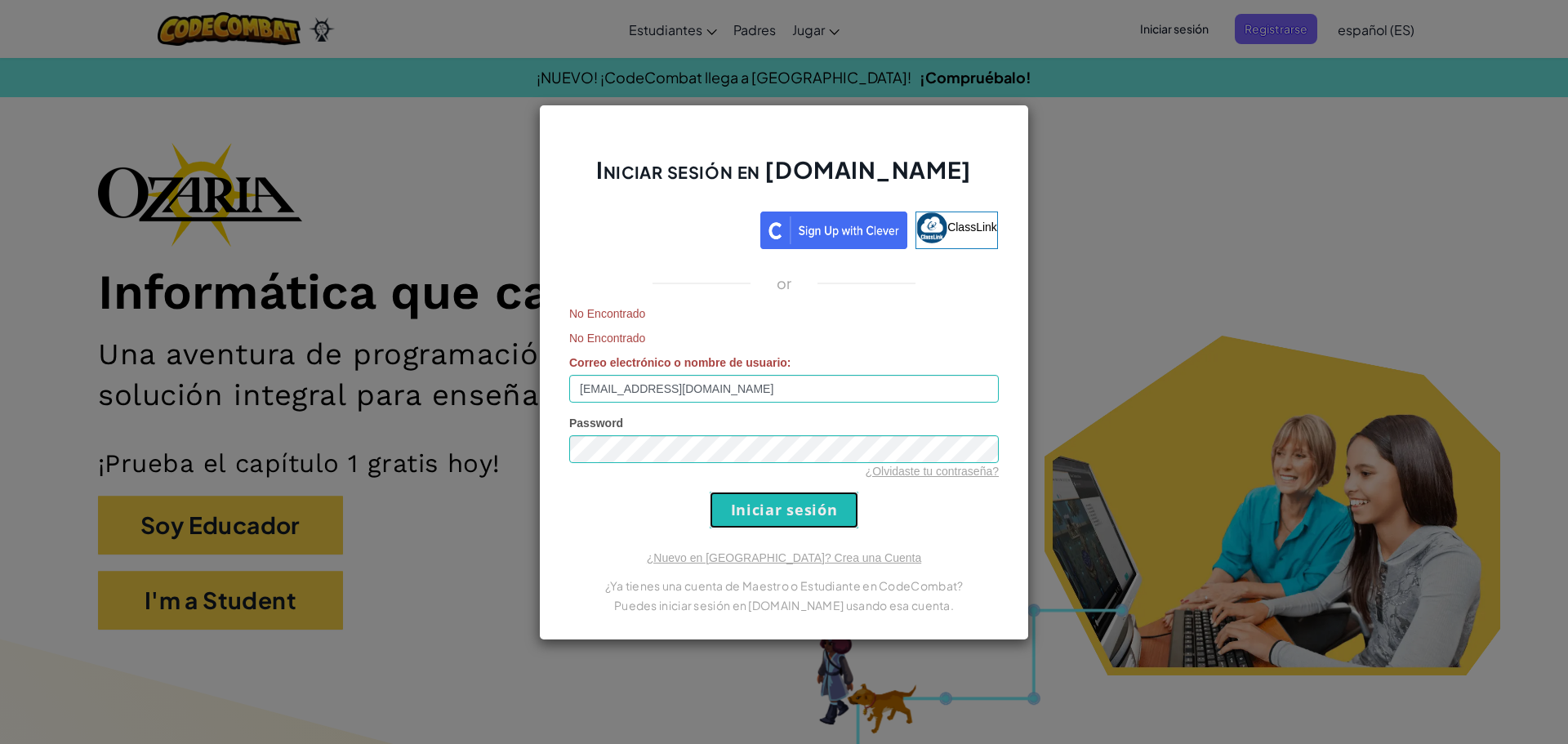
click at [741, 494] on input "Iniciar sesión" at bounding box center [784, 509] width 149 height 37
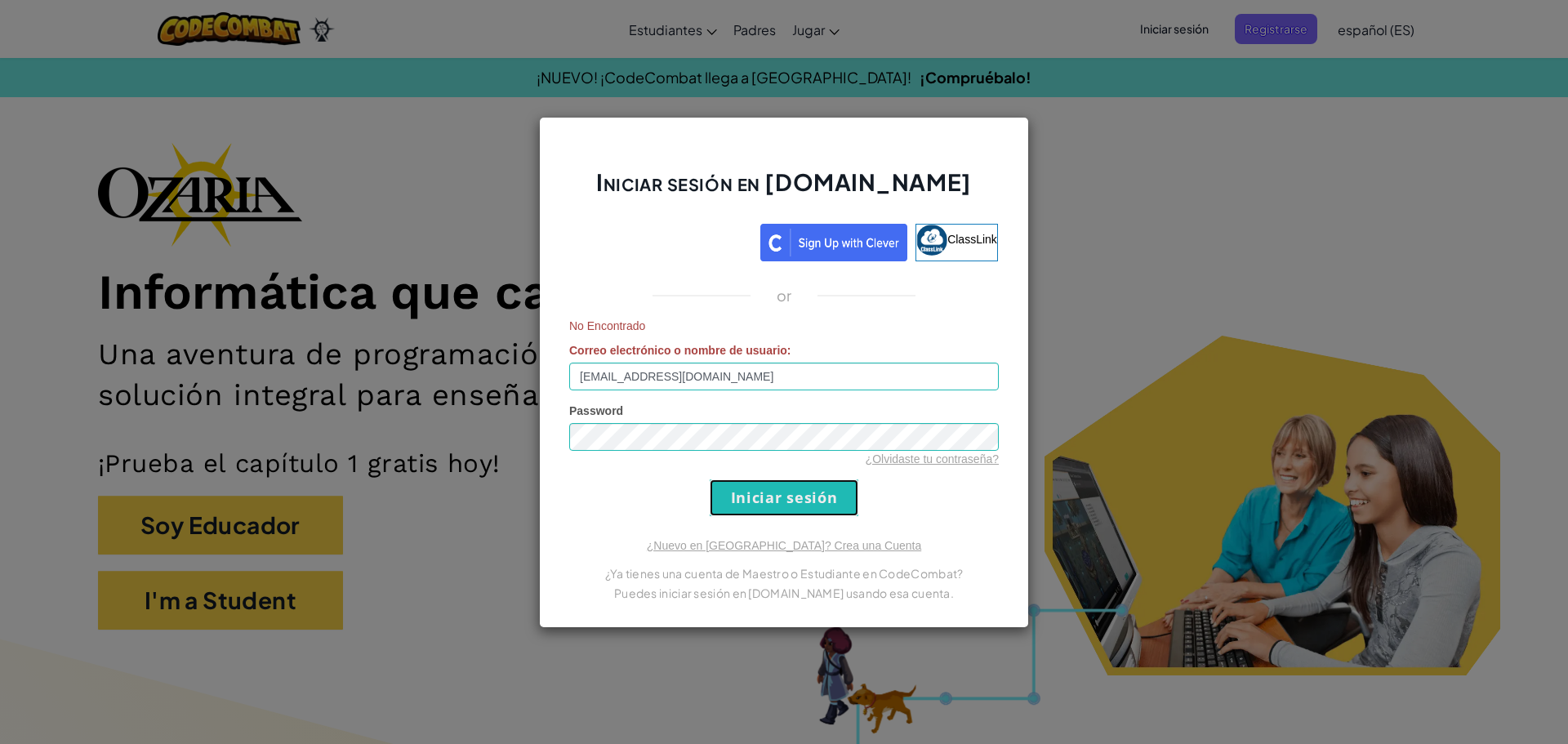
click at [730, 503] on input "Iniciar sesión" at bounding box center [784, 497] width 149 height 37
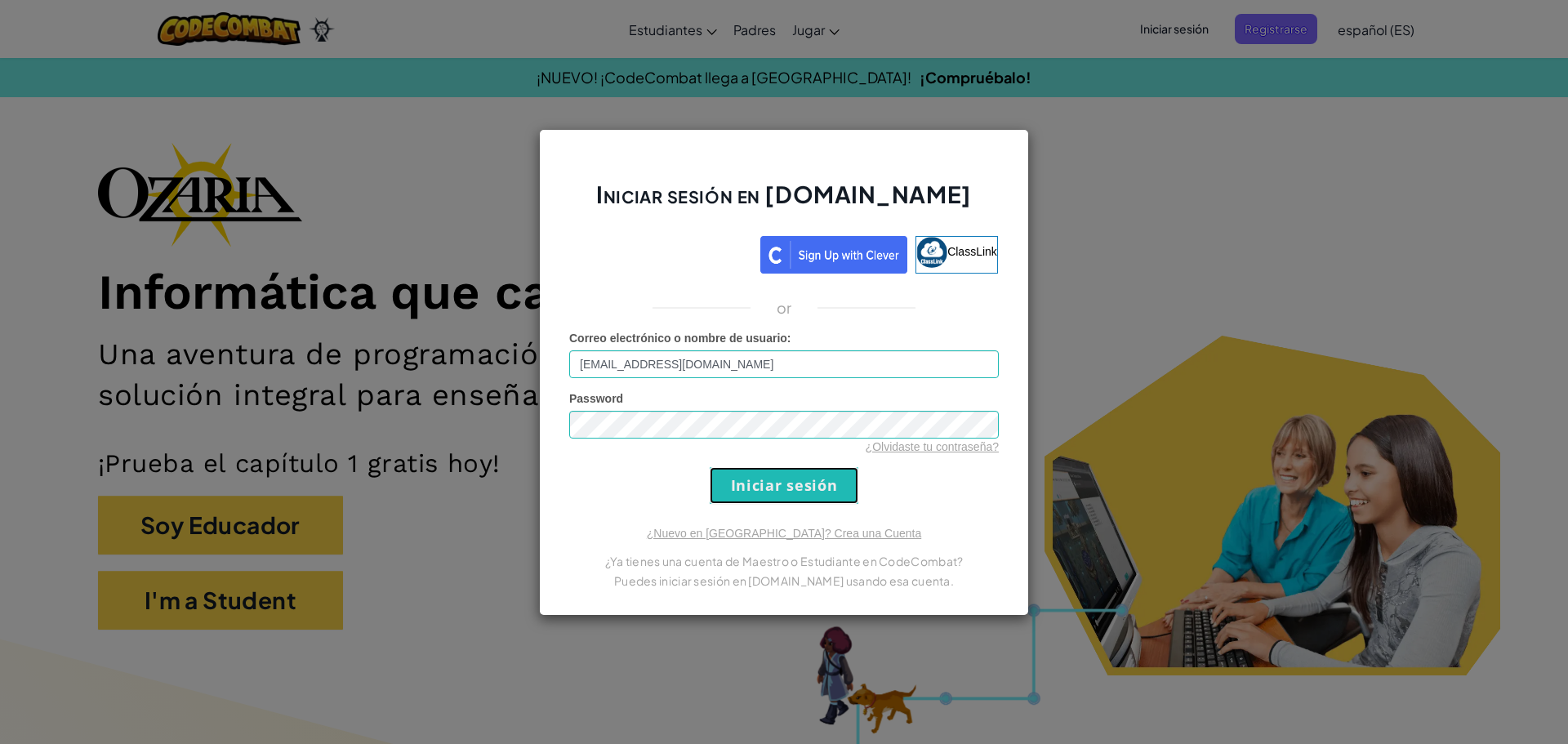
click at [730, 503] on input "Iniciar sesión" at bounding box center [784, 485] width 149 height 37
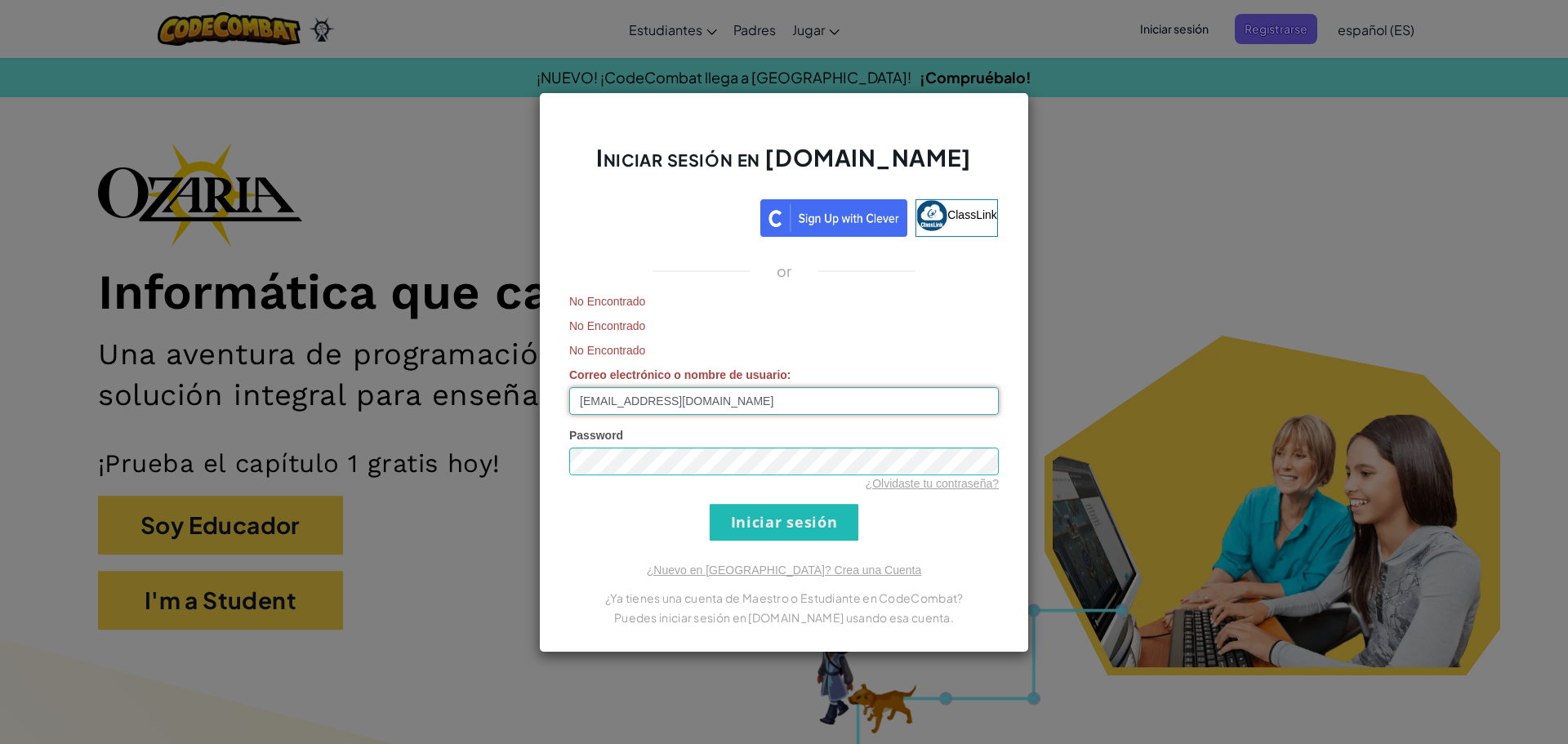
click at [598, 397] on input "[EMAIL_ADDRESS][DOMAIN_NAME]" at bounding box center [783, 400] width 429 height 28
click at [770, 514] on input "Iniciar sesión" at bounding box center [784, 522] width 149 height 37
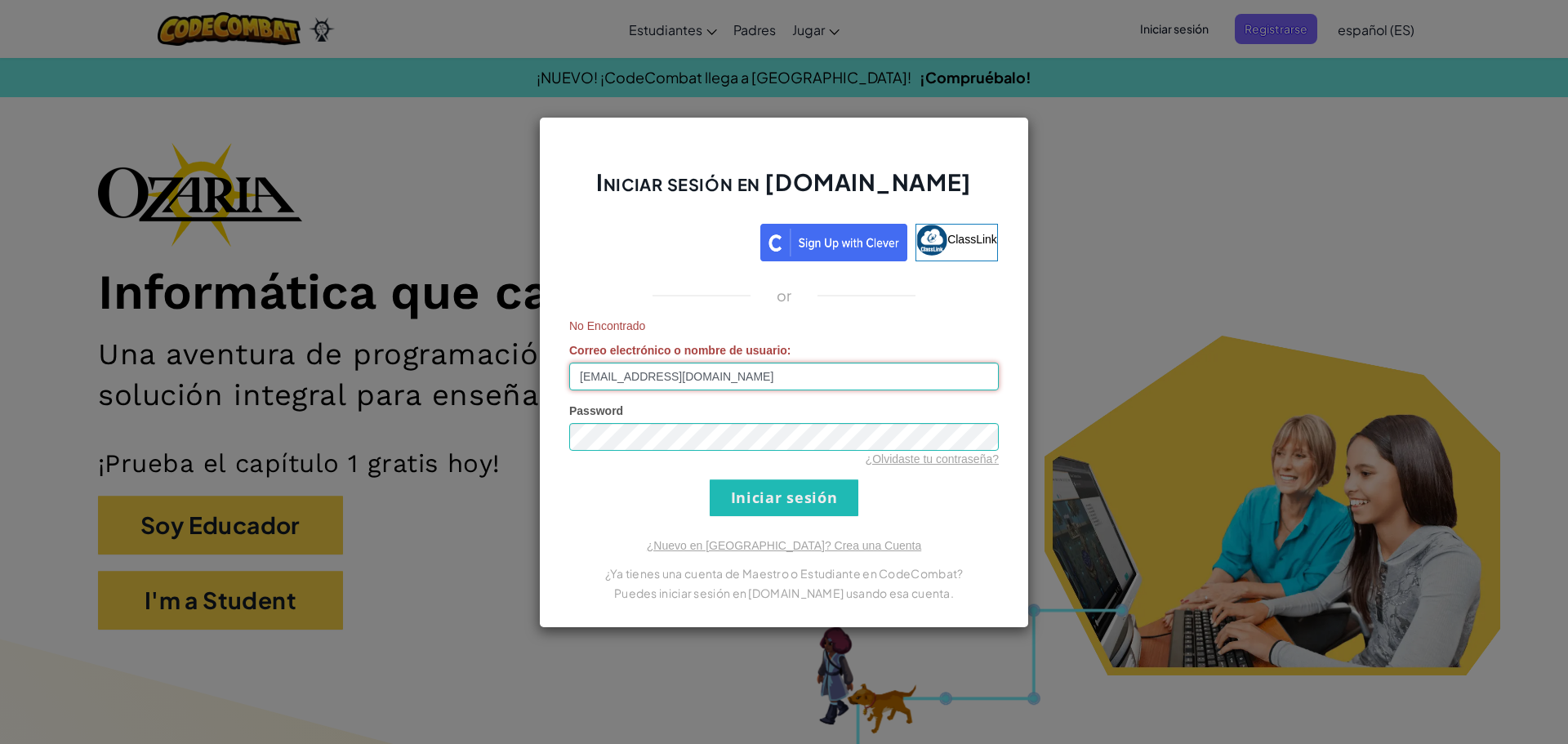
click at [591, 377] on input "[EMAIL_ADDRESS][DOMAIN_NAME]" at bounding box center [783, 376] width 429 height 28
click at [592, 377] on input "[EMAIL_ADDRESS][DOMAIN_NAME]" at bounding box center [783, 376] width 429 height 28
type input "0"
click at [592, 377] on input "0" at bounding box center [783, 376] width 429 height 28
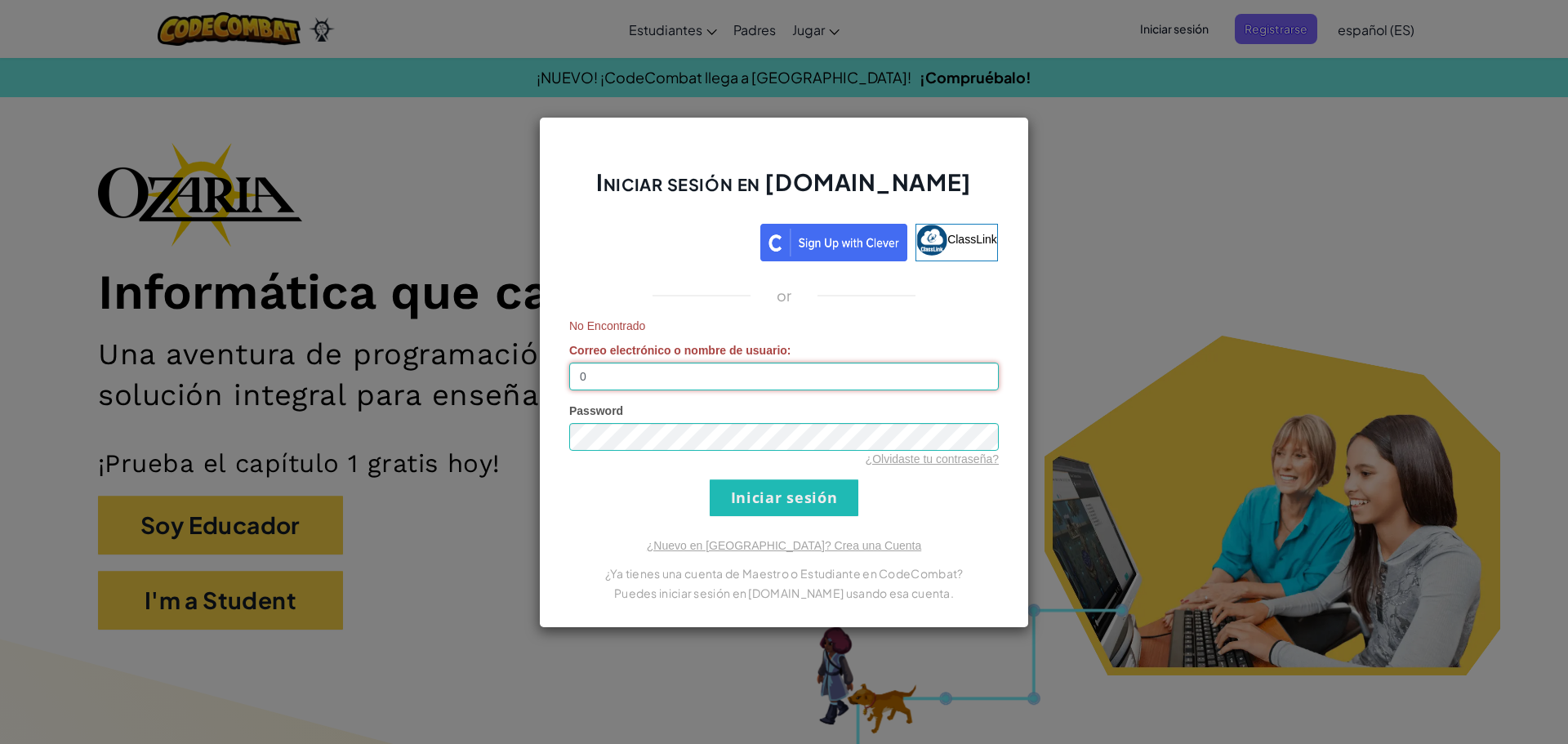
click at [592, 377] on input "0" at bounding box center [783, 376] width 429 height 28
type input "a"
type input "[EMAIL_ADDRESS][DOMAIN_NAME]"
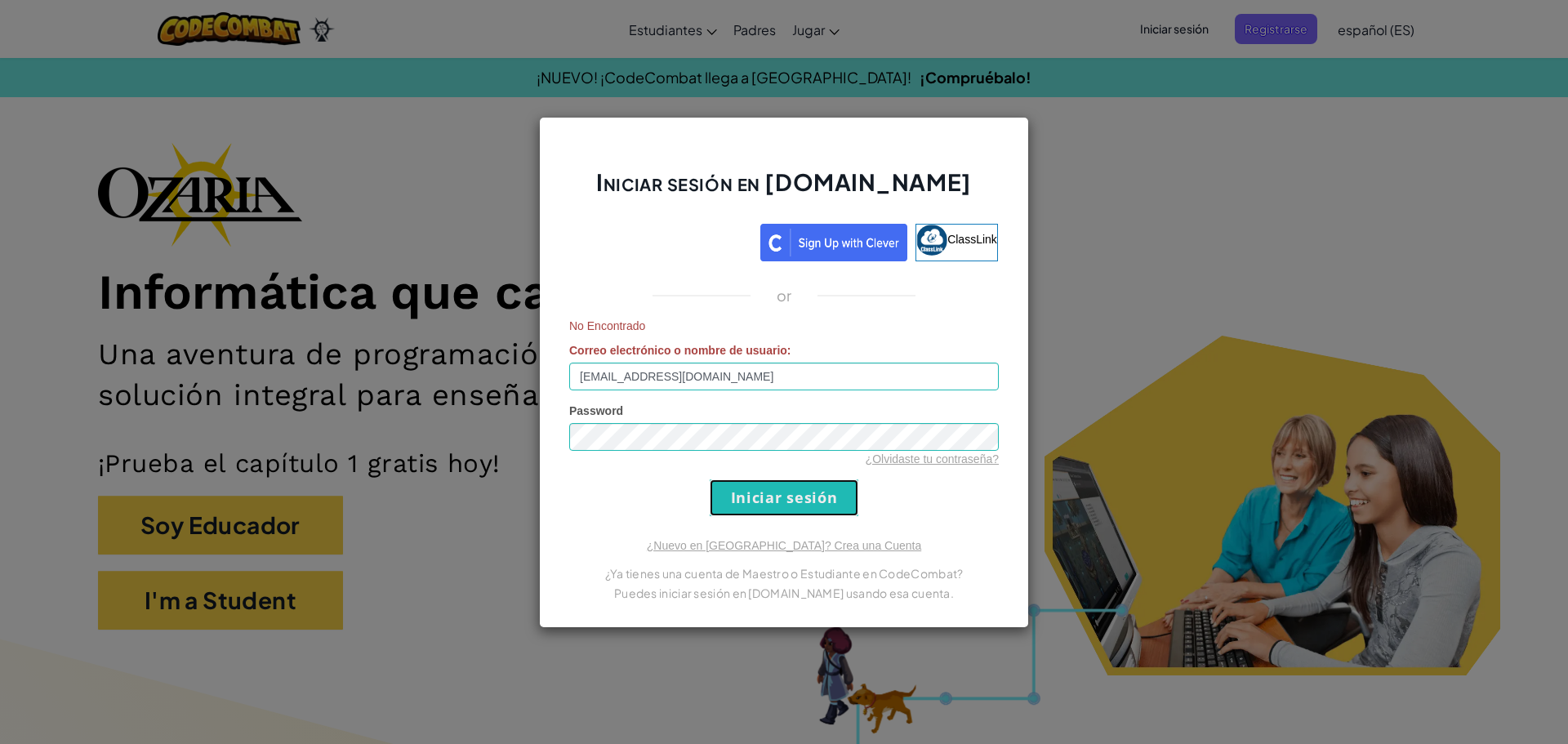
click at [784, 510] on input "Iniciar sesión" at bounding box center [784, 497] width 149 height 37
click at [795, 503] on input "Iniciar sesión" at bounding box center [784, 497] width 149 height 37
click at [786, 502] on input "Iniciar sesión" at bounding box center [784, 497] width 149 height 37
click at [787, 500] on input "Iniciar sesión" at bounding box center [784, 497] width 149 height 37
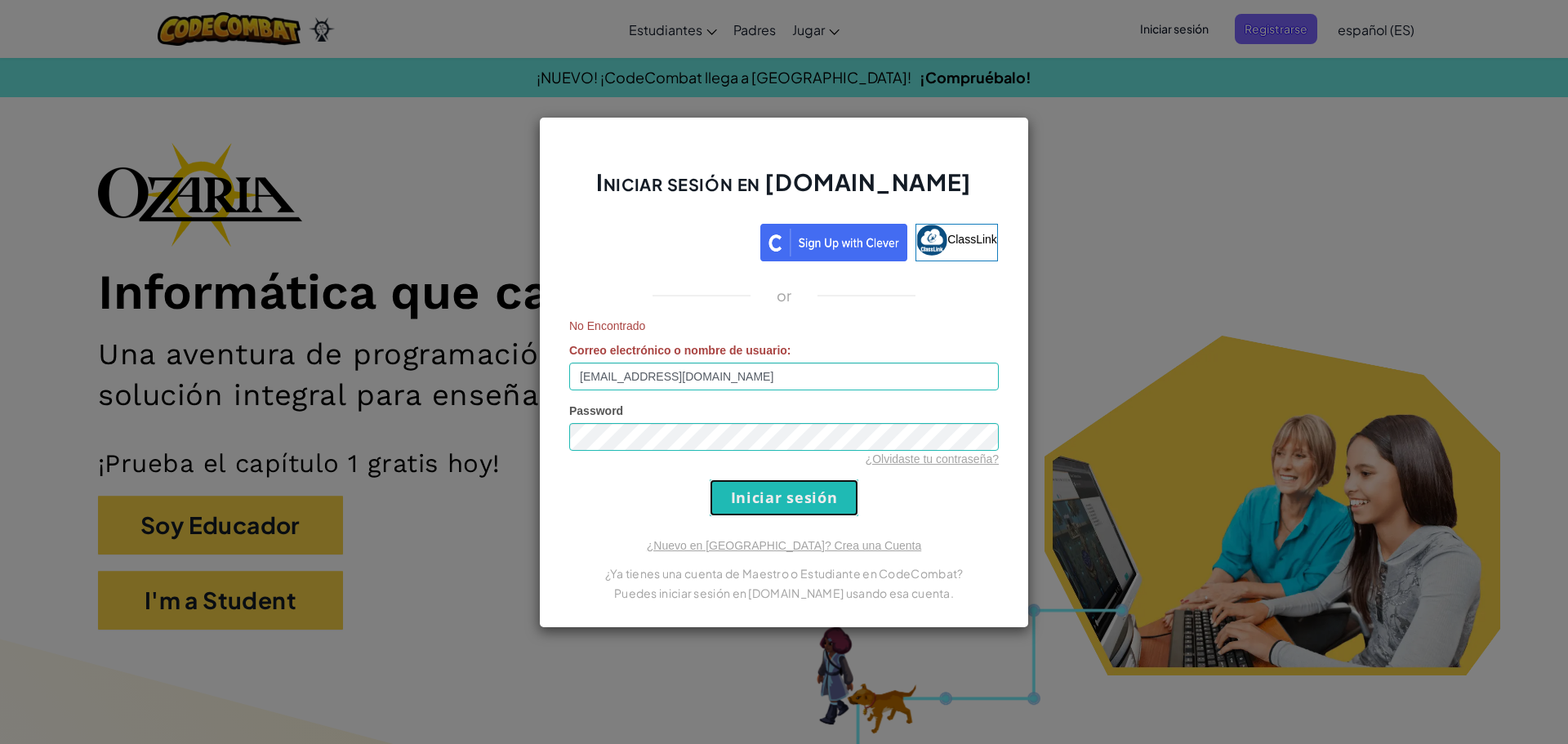
click at [787, 500] on input "Iniciar sesión" at bounding box center [784, 497] width 149 height 37
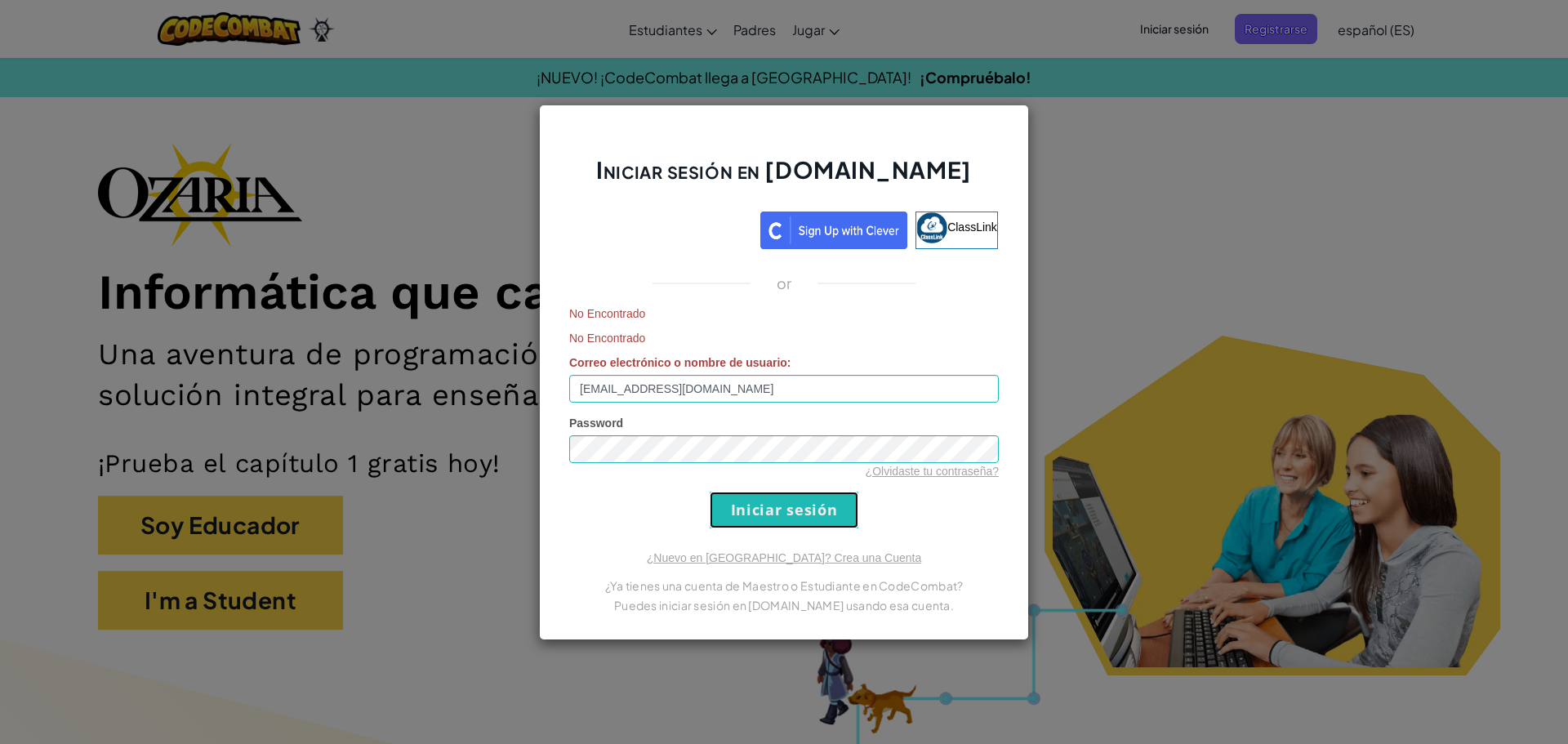
click at [782, 502] on input "Iniciar sesión" at bounding box center [784, 509] width 149 height 37
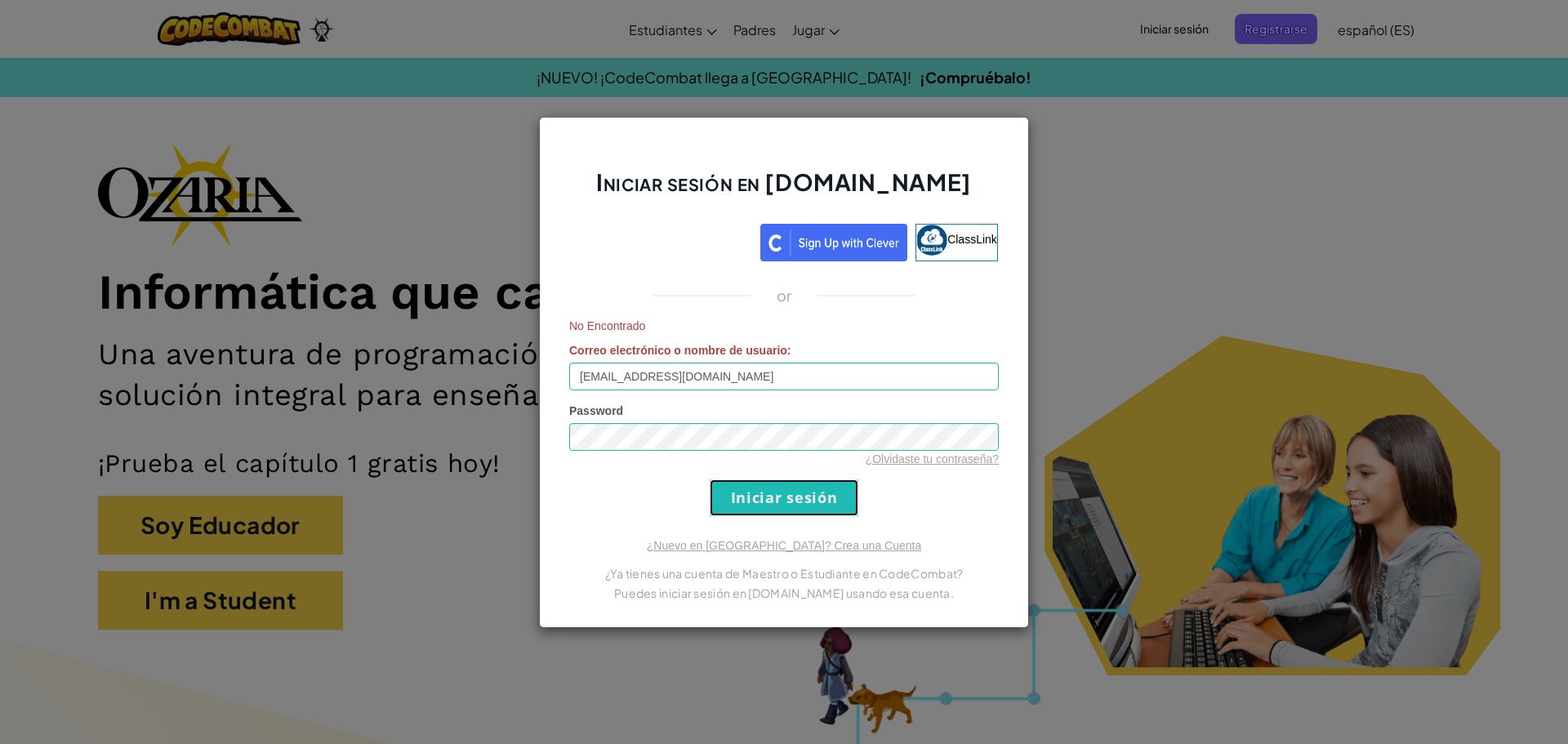
click at [779, 503] on input "Iniciar sesión" at bounding box center [784, 497] width 149 height 37
